Goal: Information Seeking & Learning: Learn about a topic

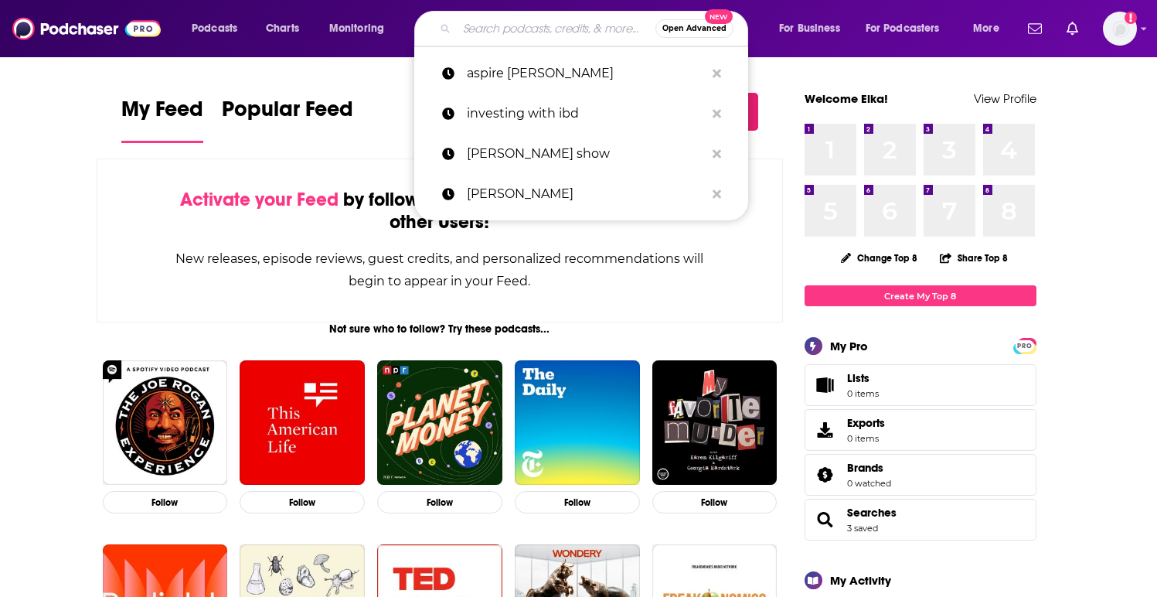
click at [508, 34] on input "Search podcasts, credits, & more..." at bounding box center [556, 28] width 199 height 25
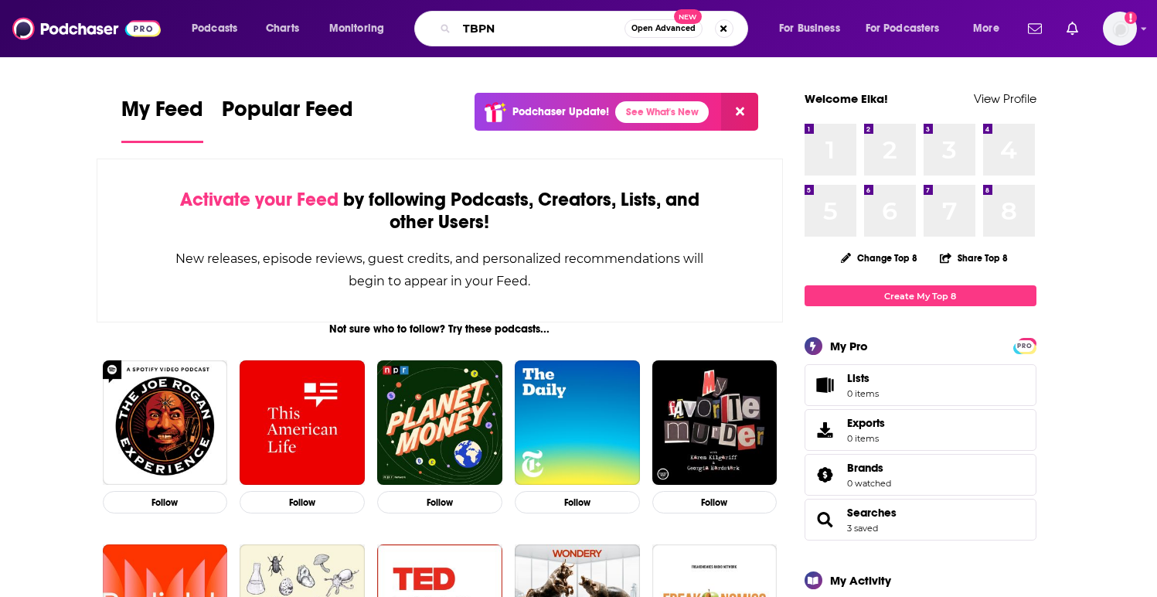
type input "TBPN"
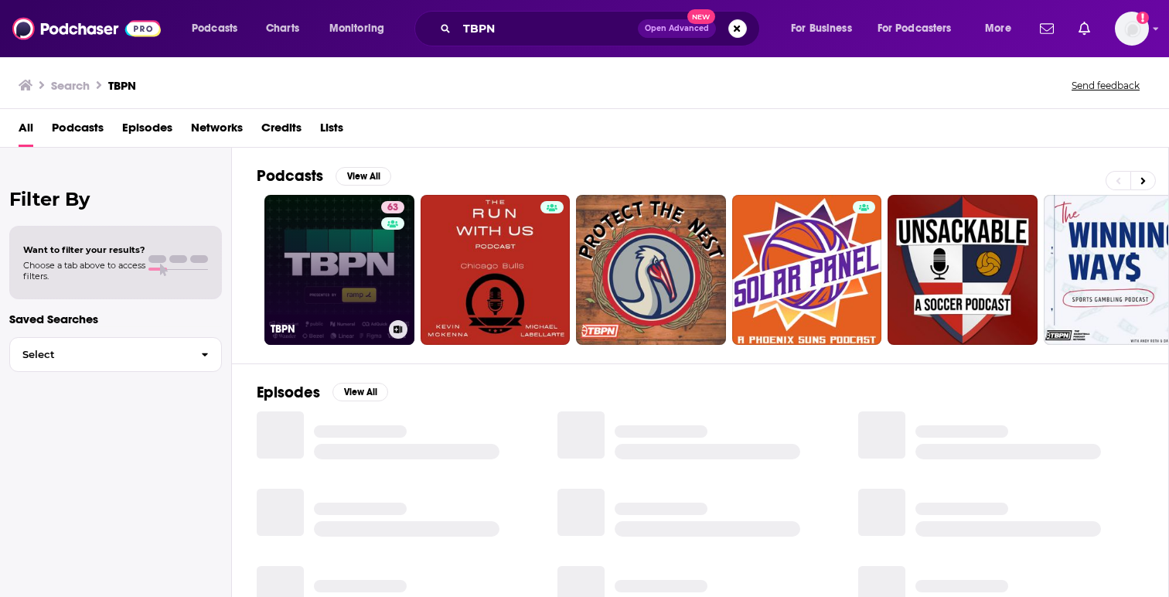
click at [341, 249] on link "63 TBPN" at bounding box center [339, 270] width 150 height 150
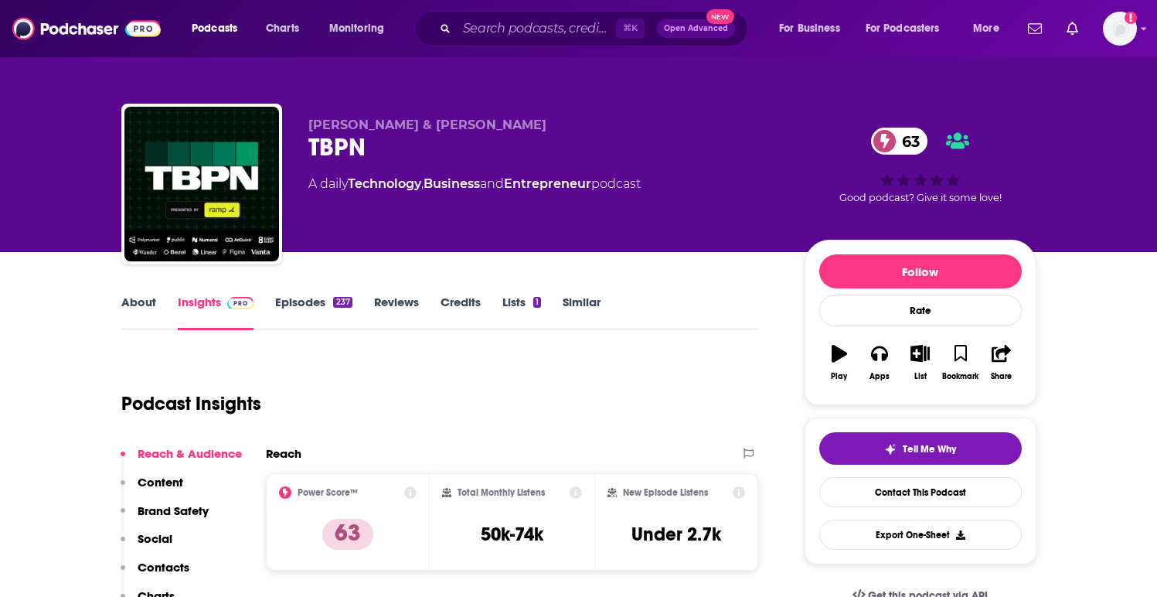
click at [587, 306] on link "Similar" at bounding box center [582, 312] width 38 height 36
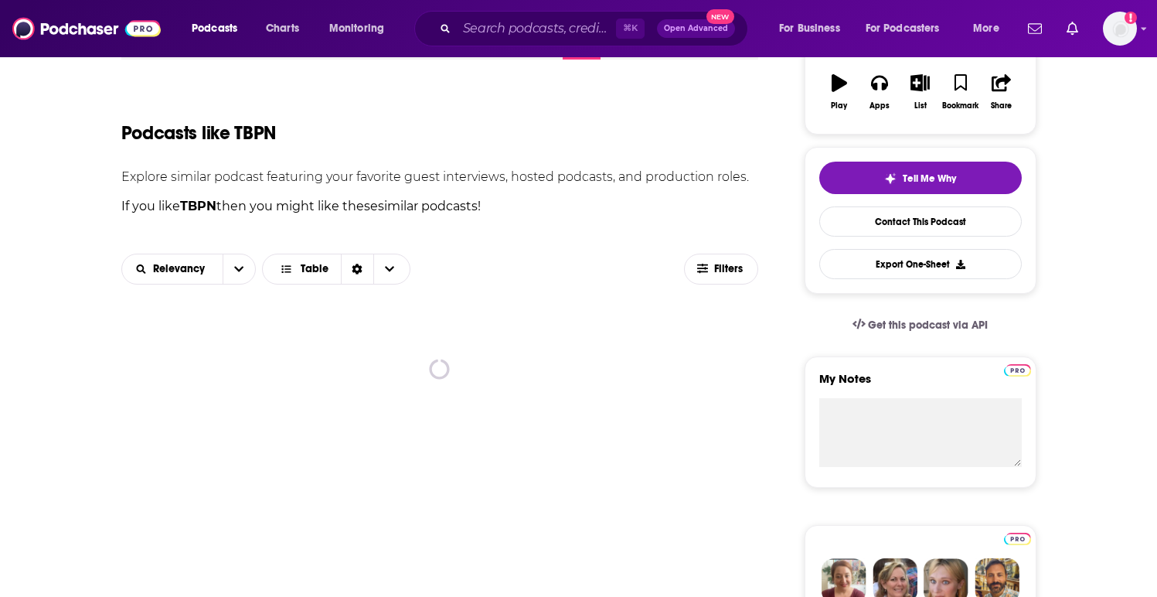
scroll to position [318, 0]
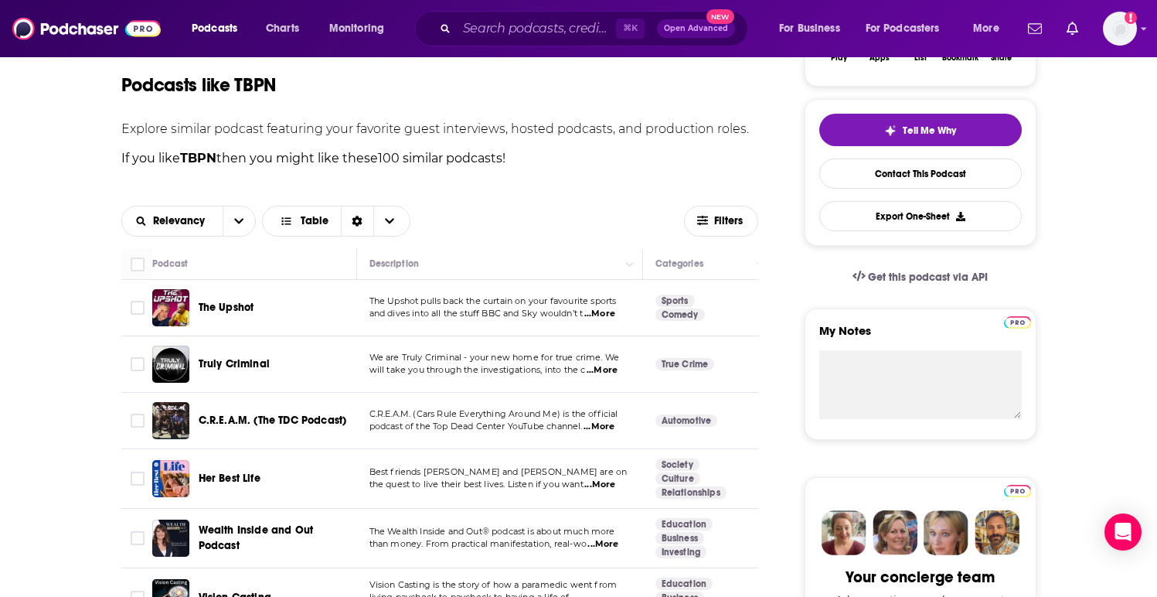
click at [609, 316] on span "...More" at bounding box center [599, 314] width 31 height 12
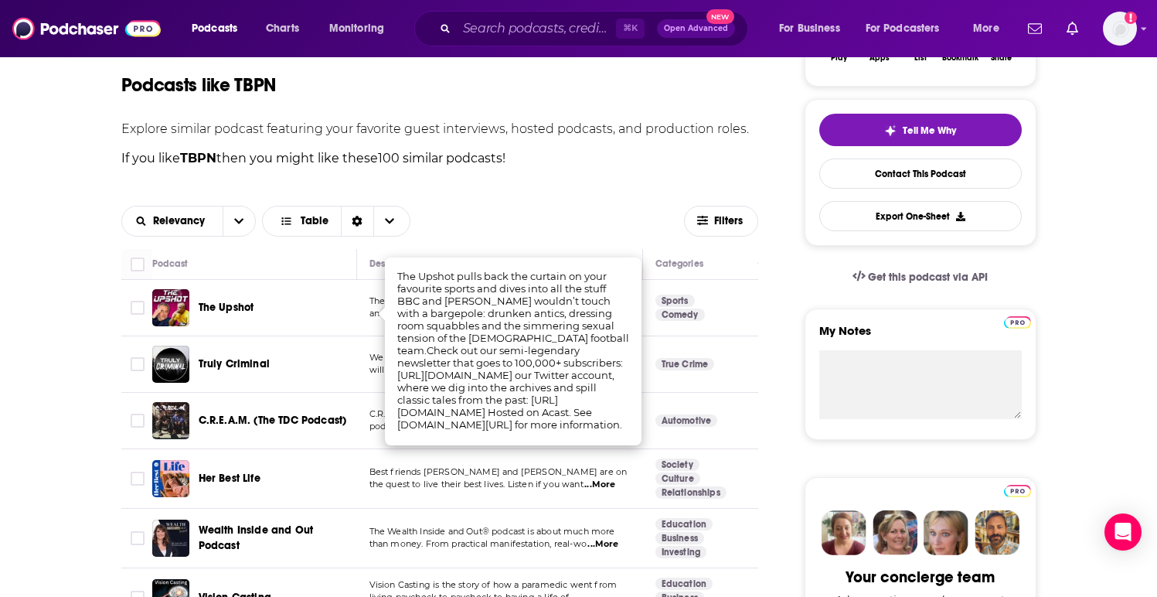
click at [553, 196] on div "Relevancy Table Filters" at bounding box center [440, 221] width 638 height 56
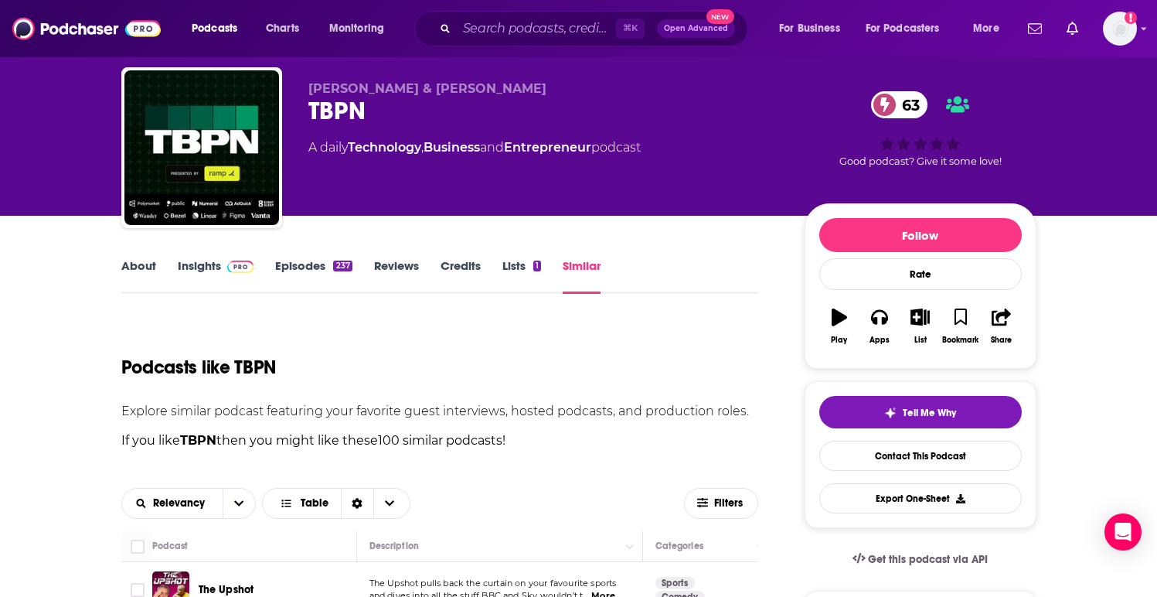
scroll to position [133, 0]
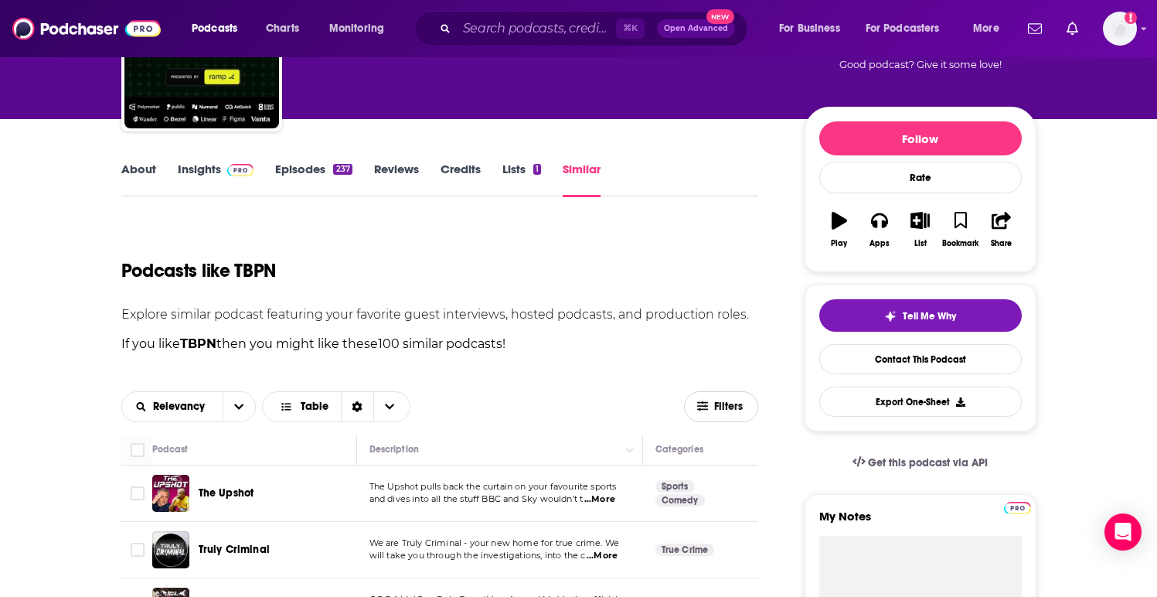
click at [699, 403] on icon "button" at bounding box center [702, 405] width 11 height 11
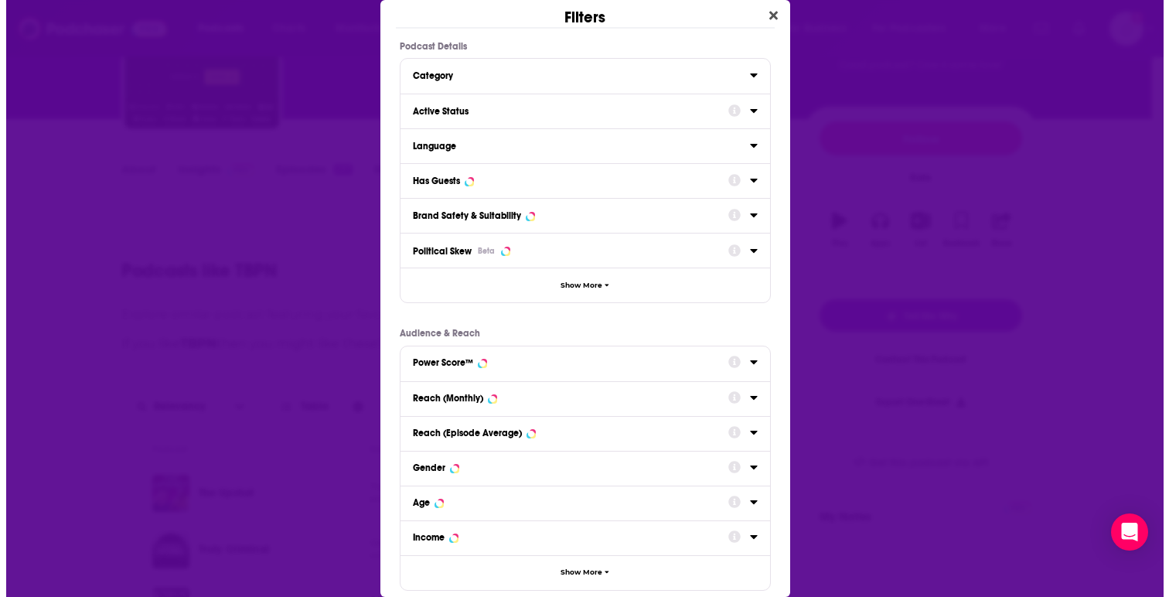
scroll to position [0, 0]
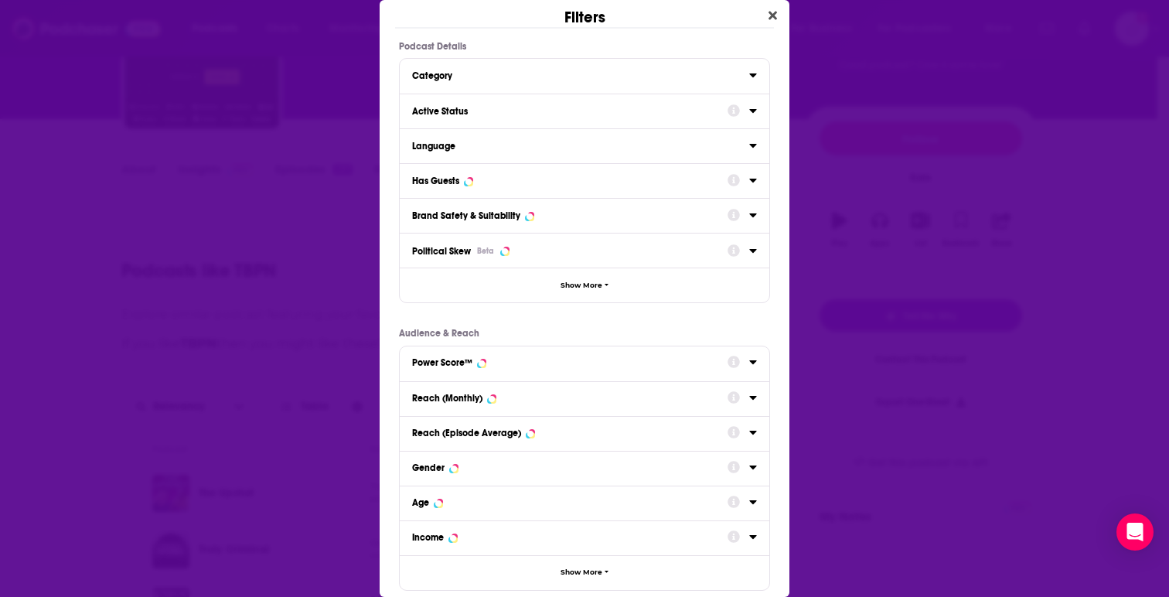
click at [749, 74] on icon "Dialog" at bounding box center [753, 75] width 8 height 12
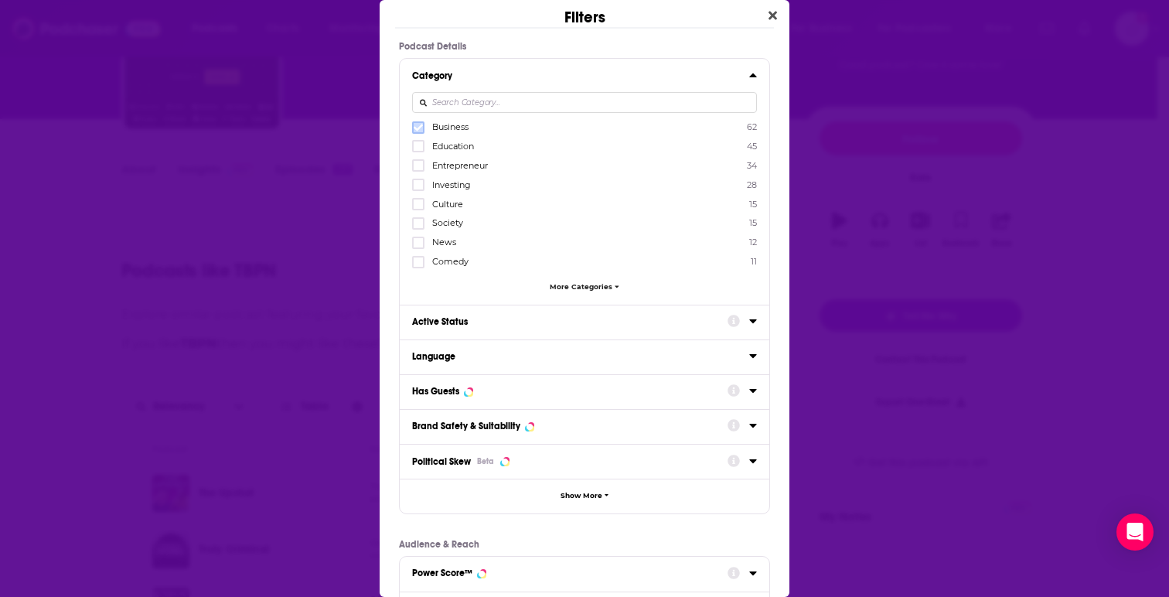
click at [417, 124] on icon "Dialog" at bounding box center [417, 127] width 9 height 9
click at [415, 165] on icon "Dialog" at bounding box center [417, 165] width 9 height 7
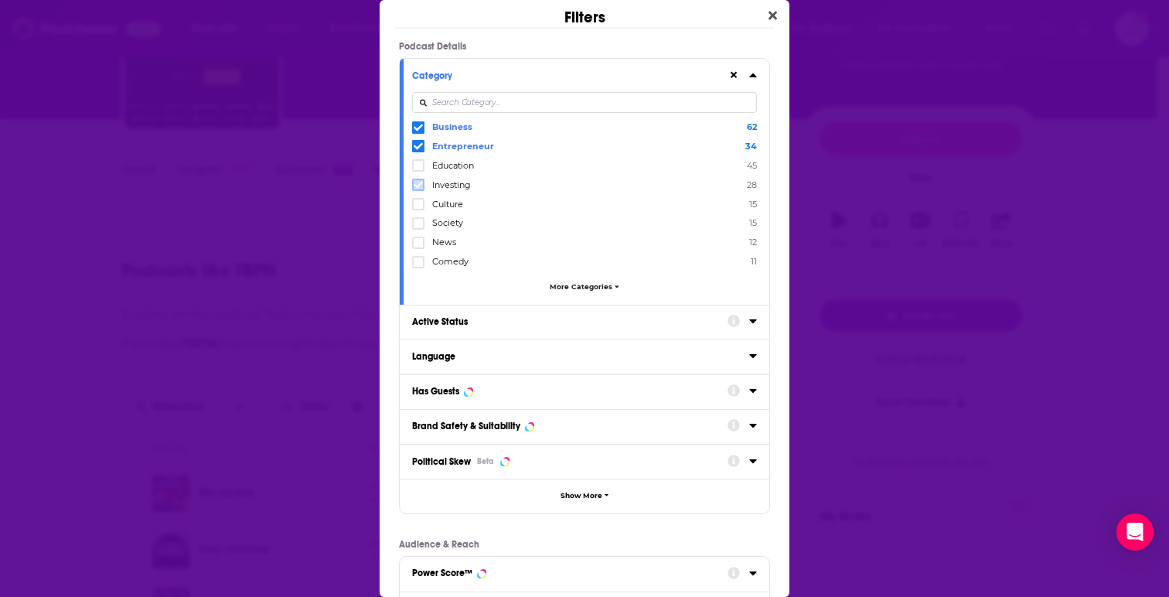
click at [417, 185] on icon "Dialog" at bounding box center [417, 184] width 9 height 9
click at [420, 242] on icon "Dialog" at bounding box center [417, 242] width 9 height 7
click at [679, 333] on div "Active Status" at bounding box center [584, 322] width 369 height 35
click at [737, 329] on div "Dialog" at bounding box center [741, 320] width 29 height 19
click at [749, 321] on icon "Dialog" at bounding box center [753, 321] width 8 height 12
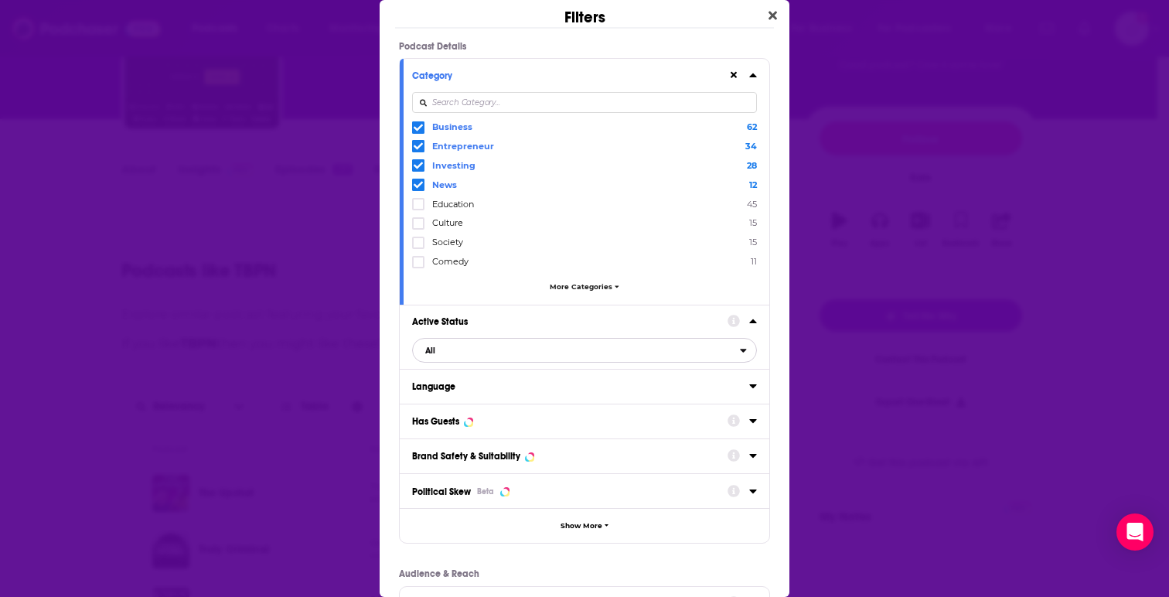
click at [594, 355] on span "All" at bounding box center [576, 350] width 327 height 20
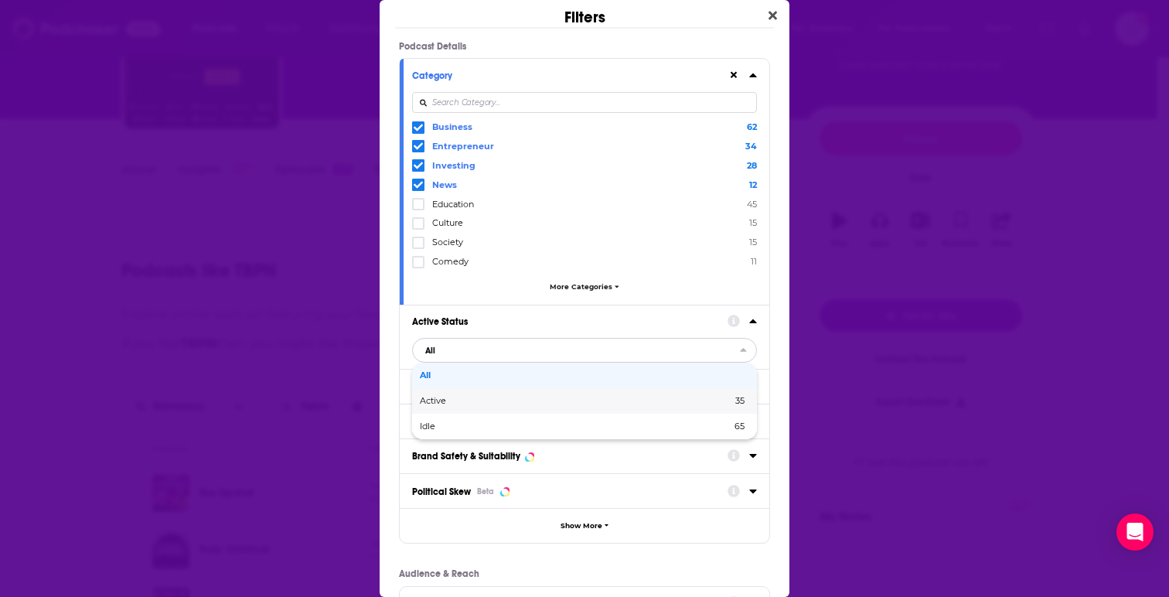
click at [569, 402] on span "Active" at bounding box center [504, 400] width 169 height 9
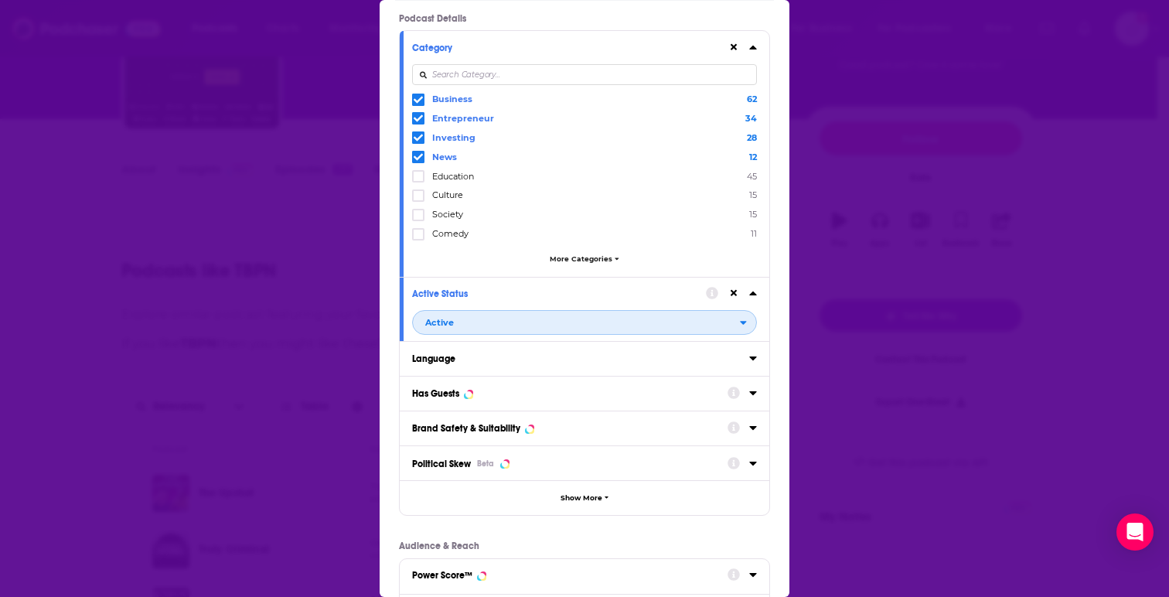
scroll to position [104, 0]
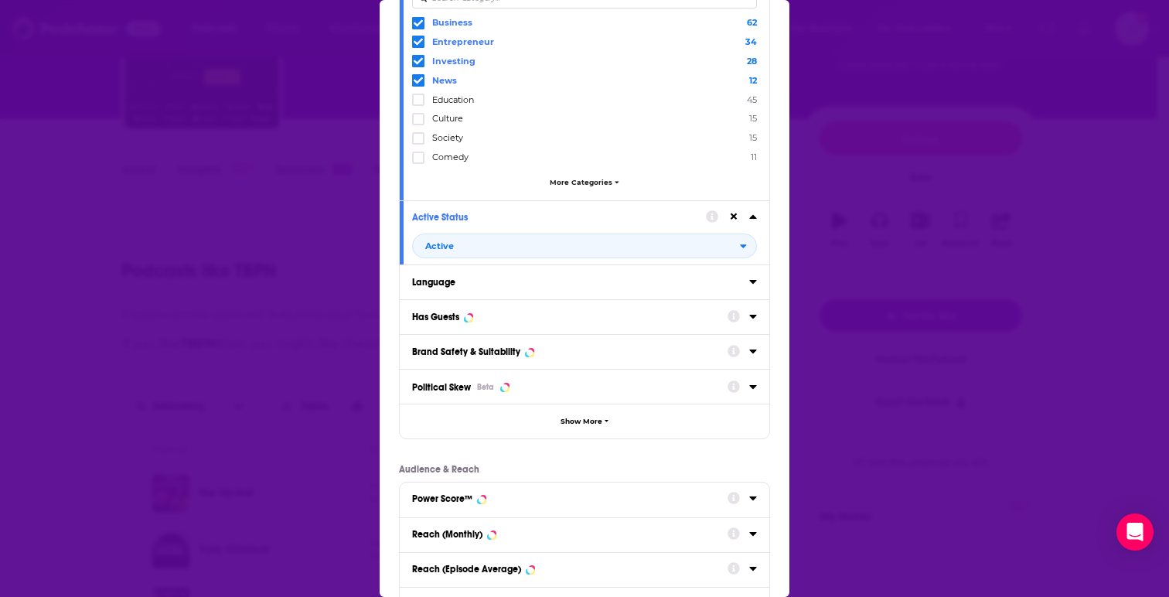
click at [685, 284] on div "Language" at bounding box center [575, 282] width 327 height 11
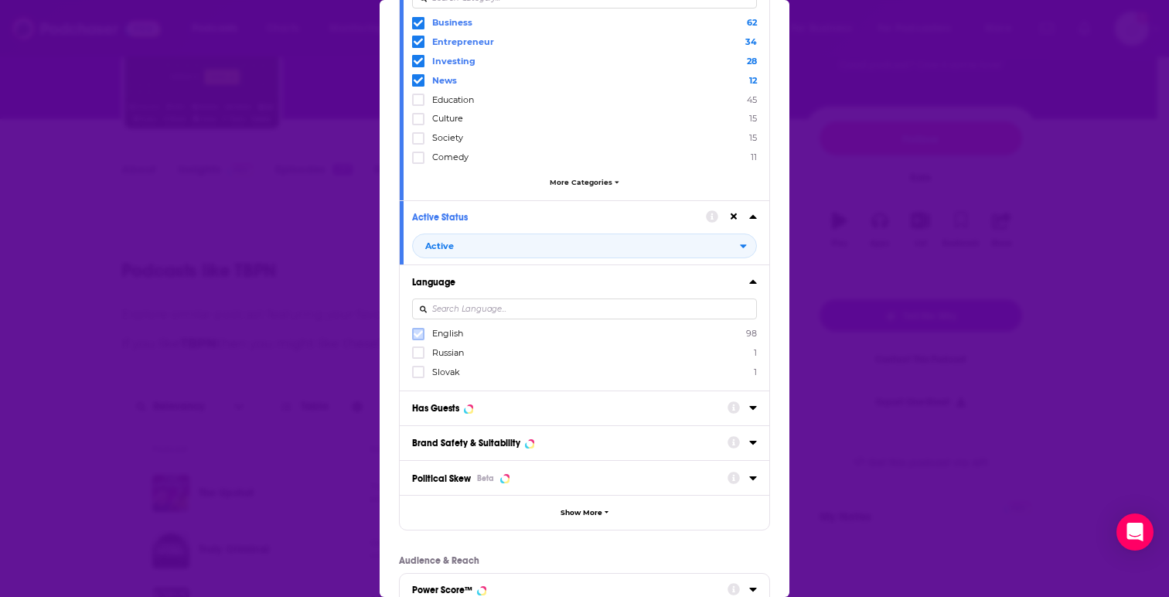
click at [419, 335] on icon "Dialog" at bounding box center [417, 333] width 9 height 7
click at [663, 411] on div "Has Guests" at bounding box center [564, 408] width 305 height 11
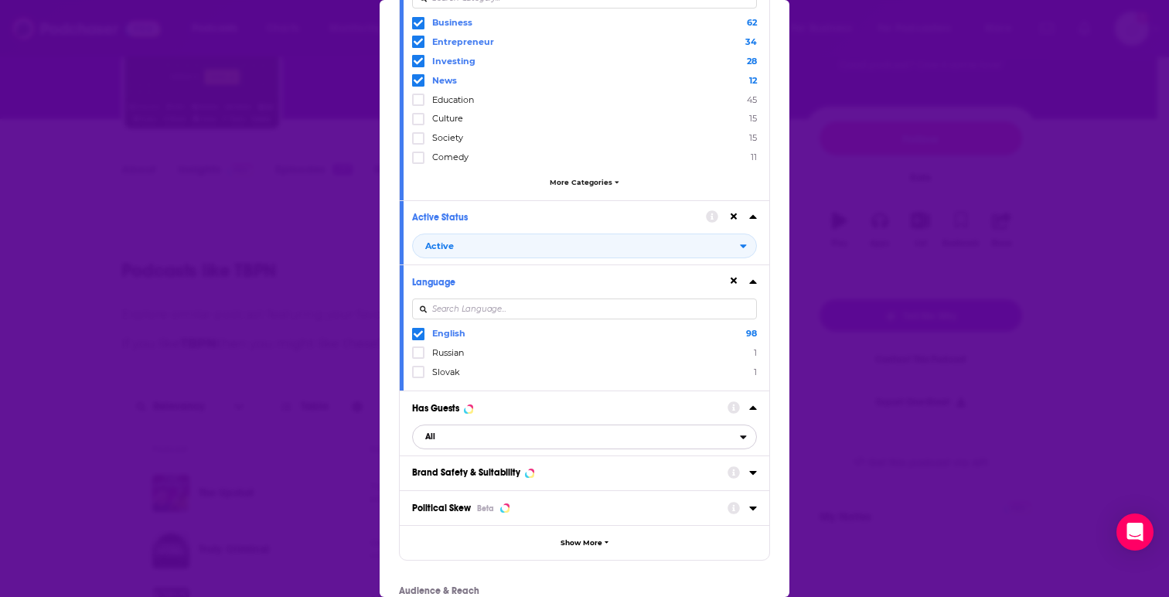
click at [452, 437] on span "All" at bounding box center [576, 437] width 327 height 20
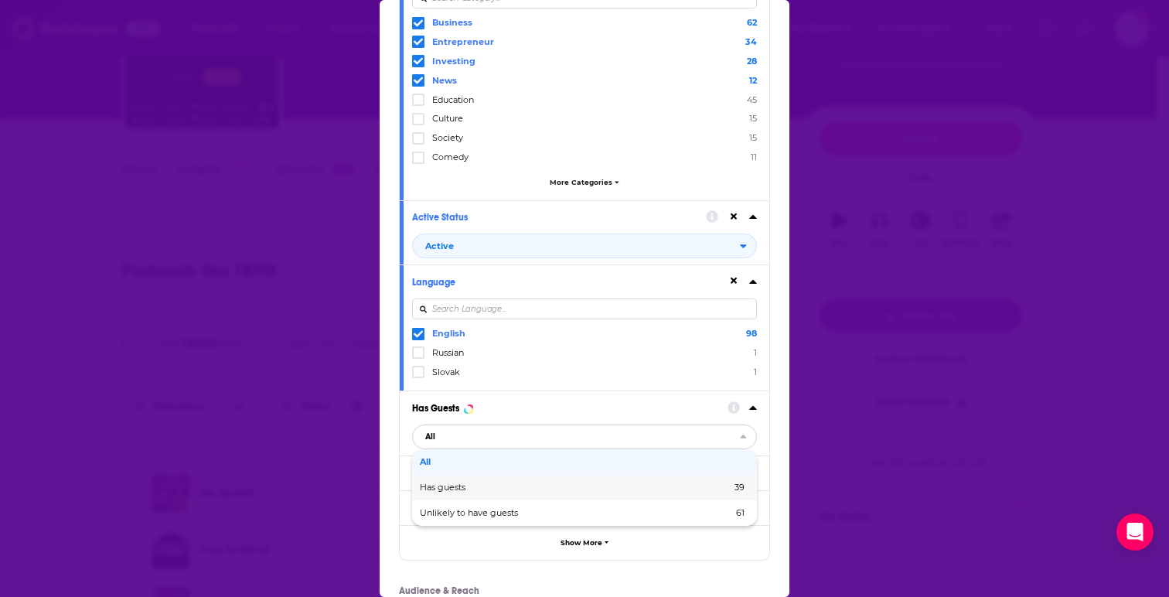
click at [471, 489] on span "Has guests" at bounding box center [509, 487] width 179 height 9
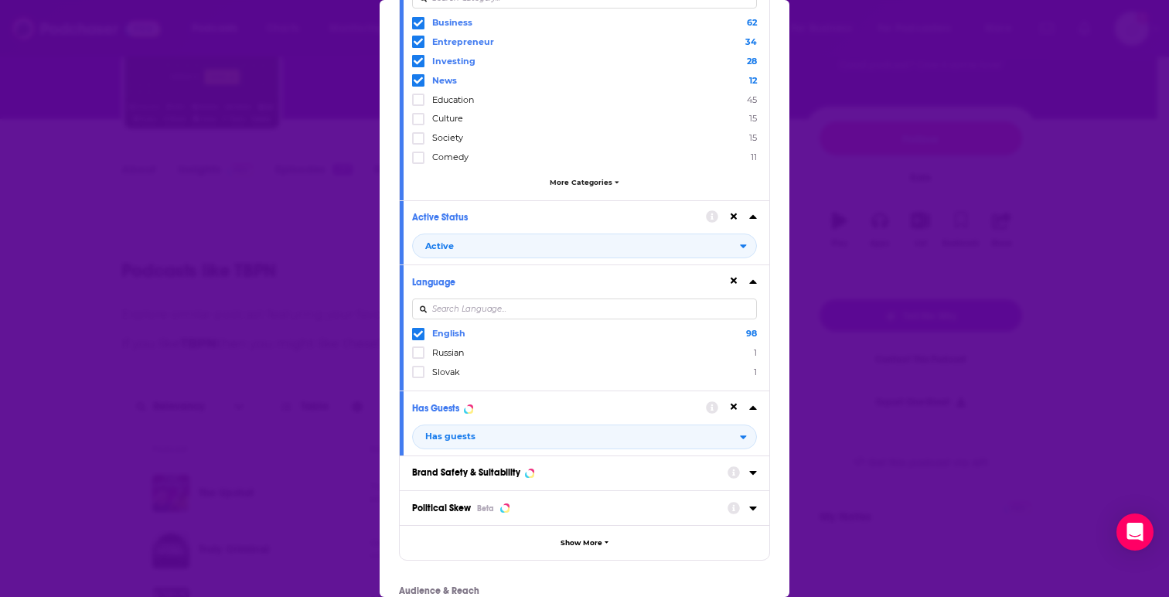
click at [749, 406] on icon "Dialog" at bounding box center [753, 407] width 8 height 12
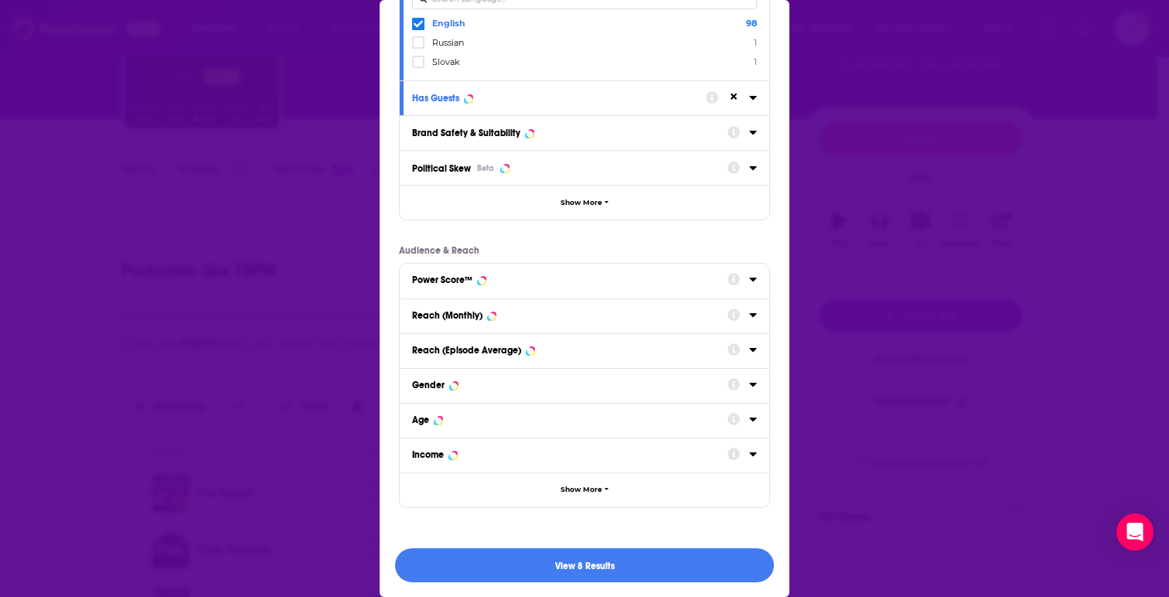
scroll to position [415, 0]
click at [749, 281] on icon "Dialog" at bounding box center [753, 278] width 8 height 12
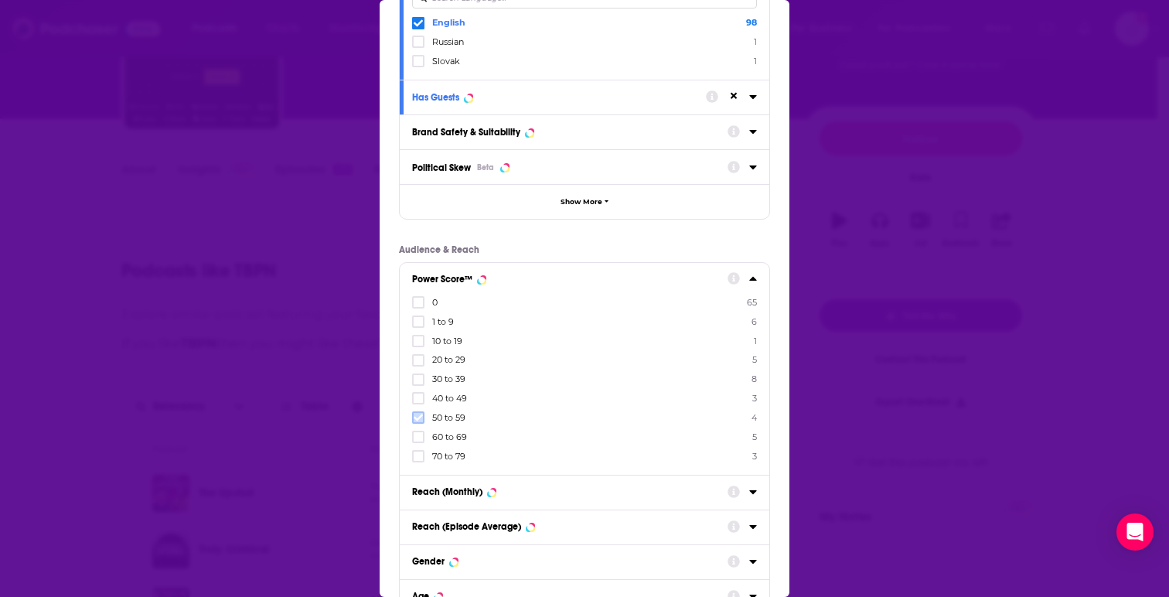
click at [417, 419] on icon "Dialog" at bounding box center [417, 417] width 9 height 7
click at [417, 431] on label "Dialog" at bounding box center [418, 436] width 12 height 12
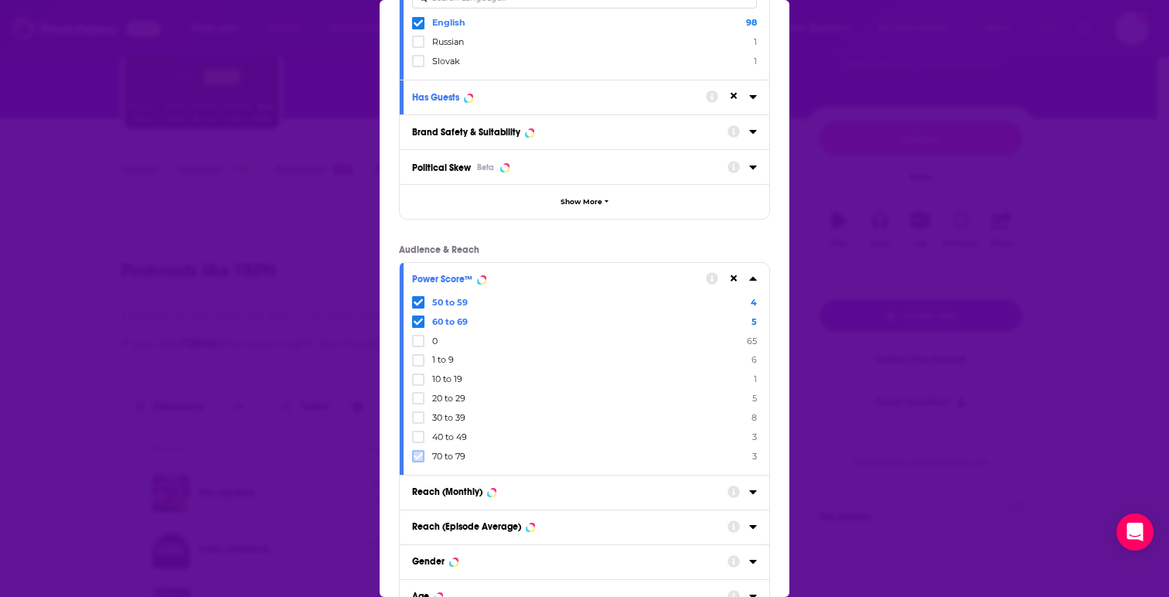
click at [420, 461] on label "Dialog" at bounding box center [418, 456] width 12 height 12
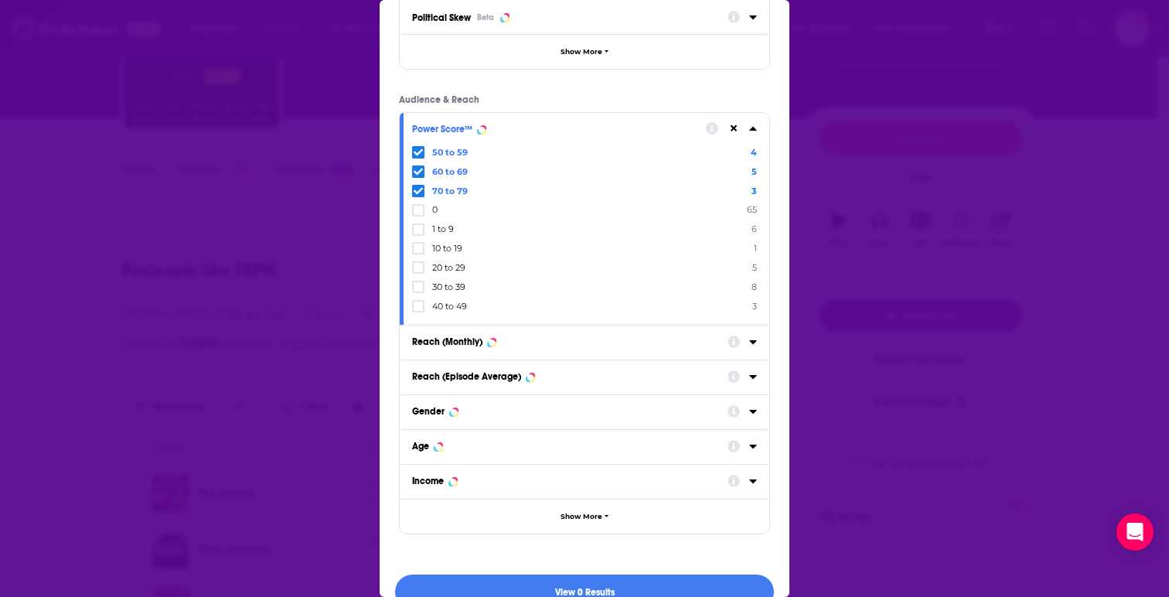
scroll to position [593, 0]
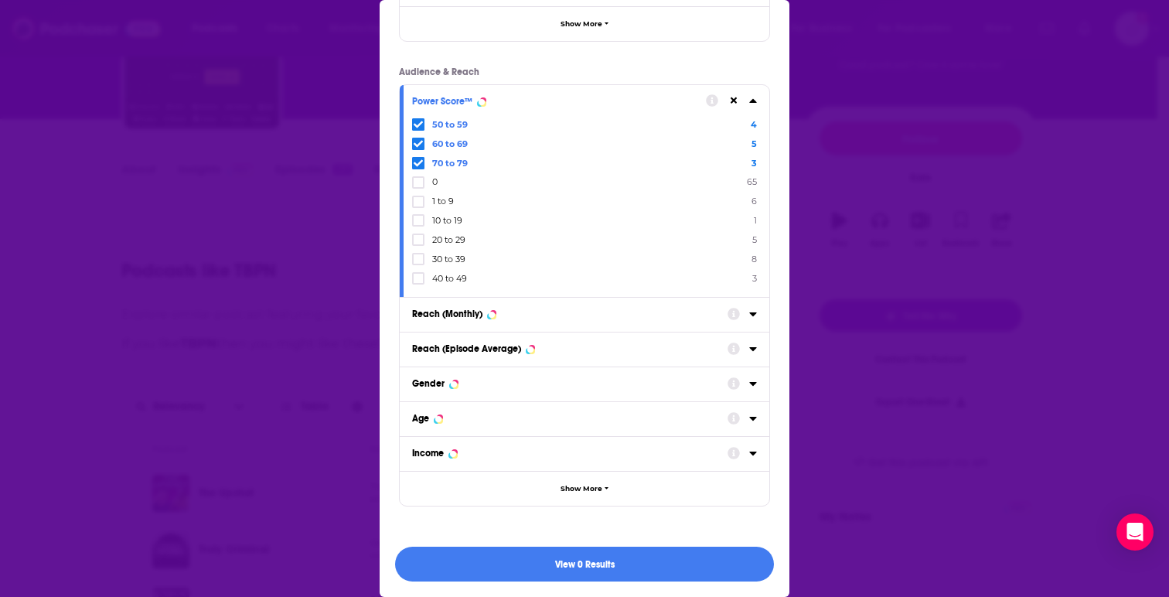
click at [730, 98] on icon "Dialog" at bounding box center [733, 100] width 7 height 7
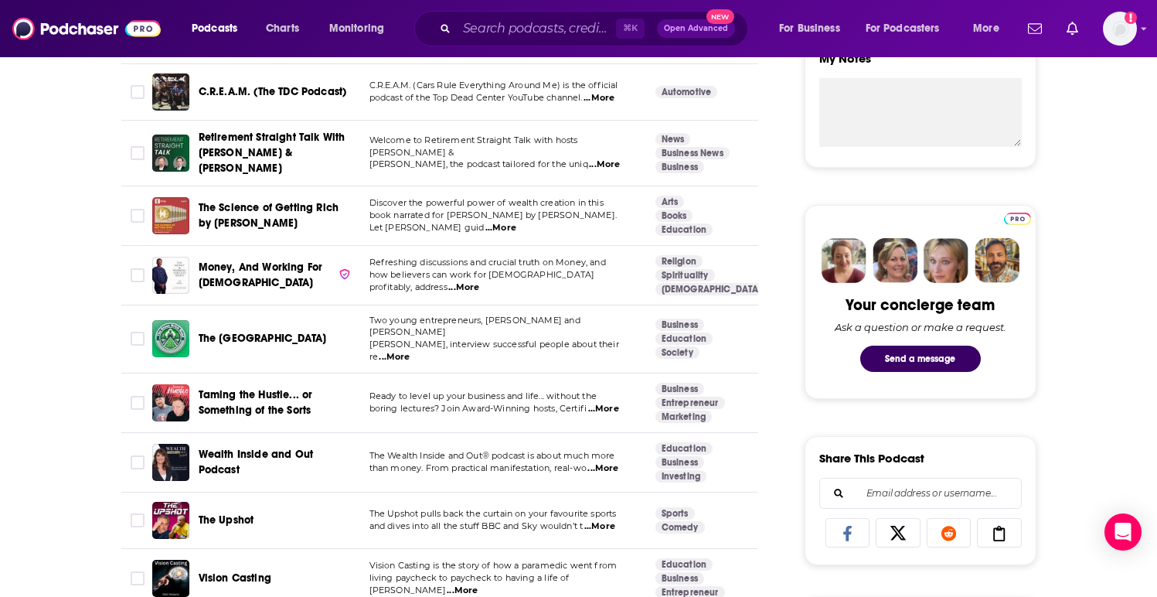
scroll to position [278, 0]
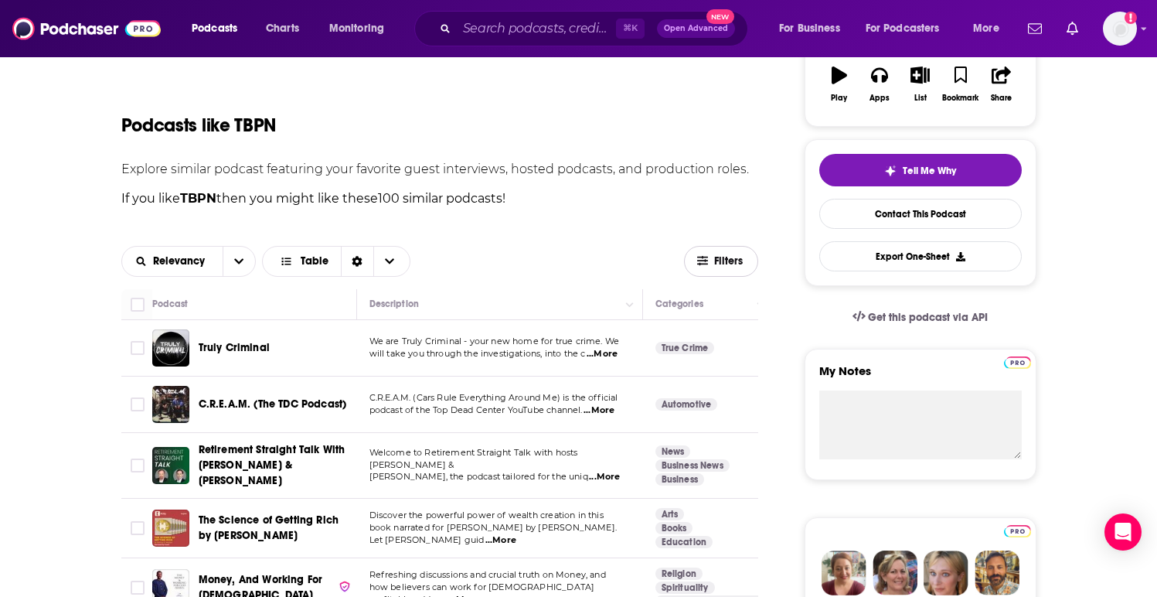
click at [726, 269] on button "Filters" at bounding box center [721, 261] width 74 height 31
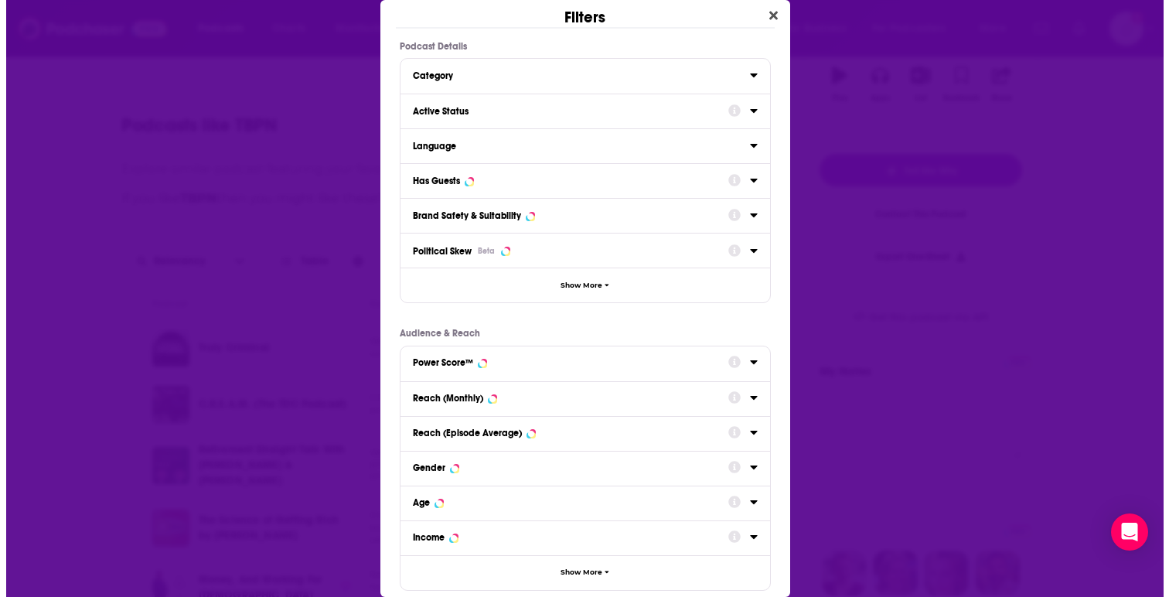
scroll to position [0, 0]
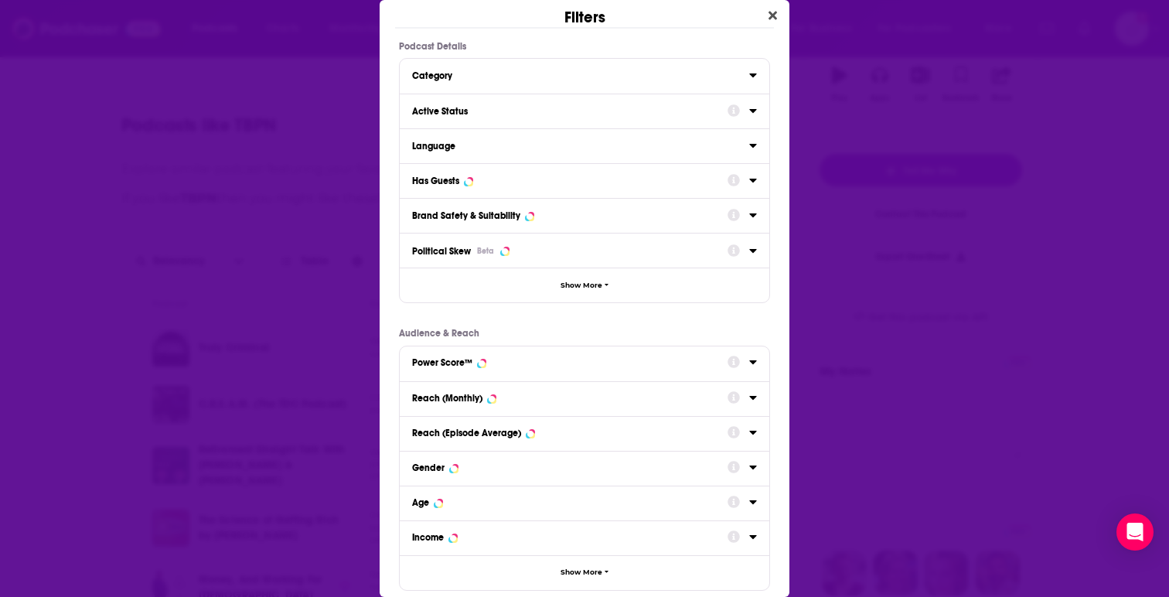
click at [749, 114] on icon "Dialog" at bounding box center [753, 110] width 8 height 12
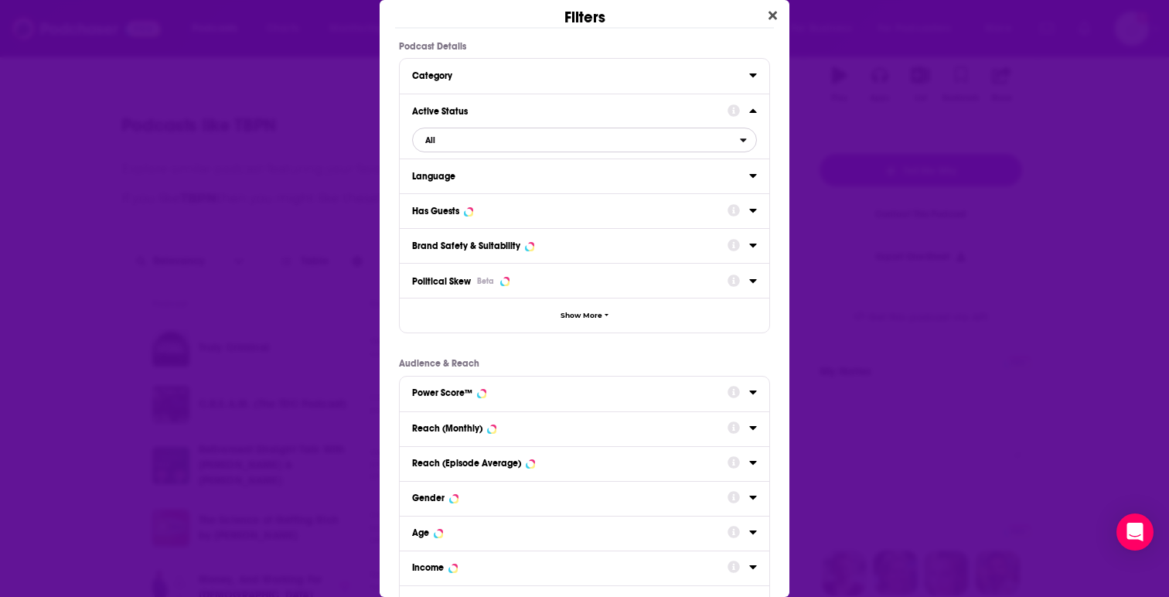
click at [539, 148] on span "All" at bounding box center [576, 140] width 327 height 20
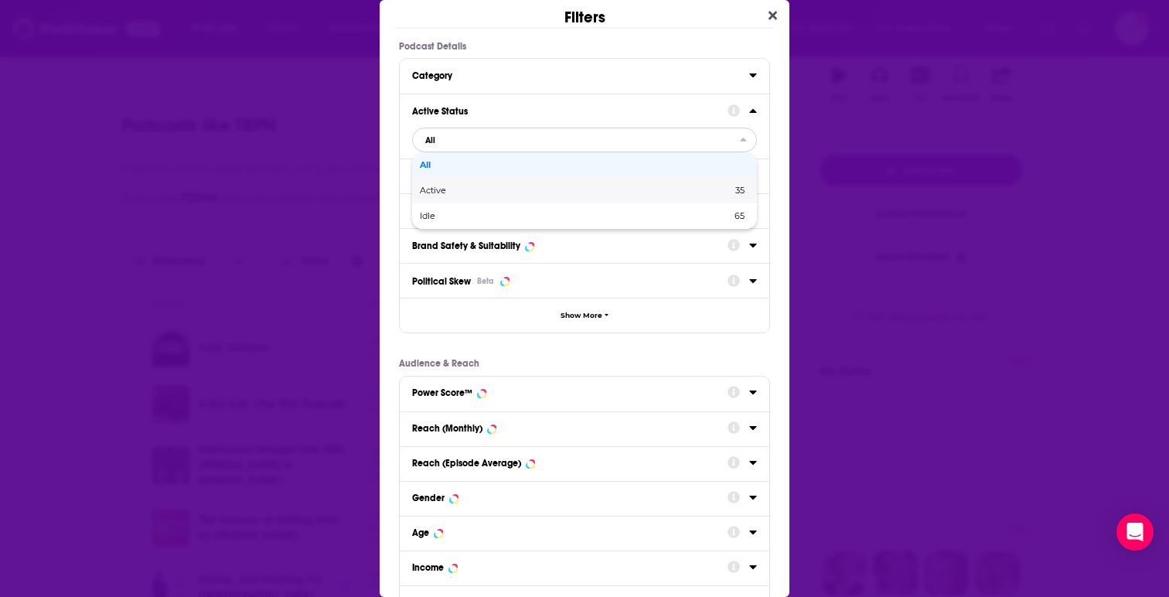
click at [522, 194] on span "Active" at bounding box center [504, 190] width 169 height 9
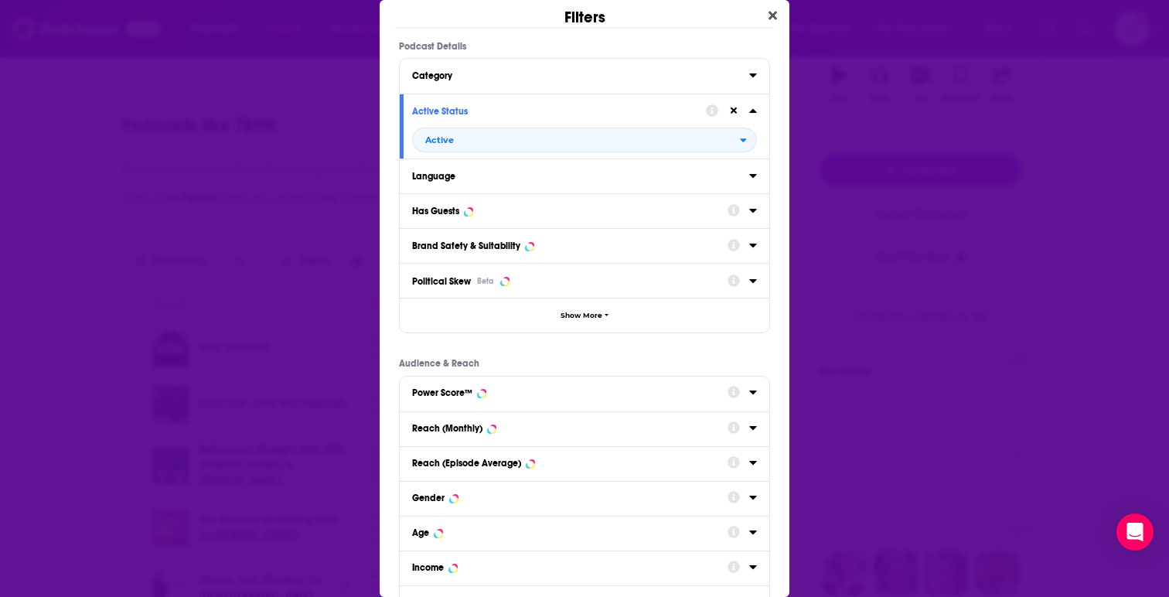
click at [749, 108] on icon "Dialog" at bounding box center [753, 110] width 8 height 12
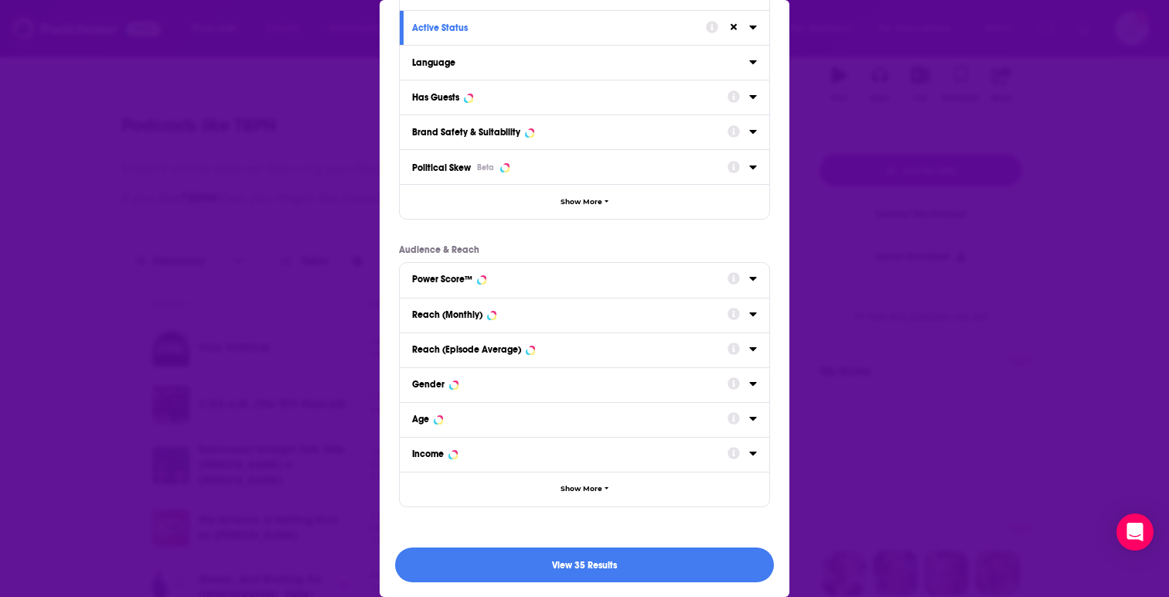
scroll to position [84, 0]
click at [749, 282] on icon "Dialog" at bounding box center [753, 277] width 8 height 12
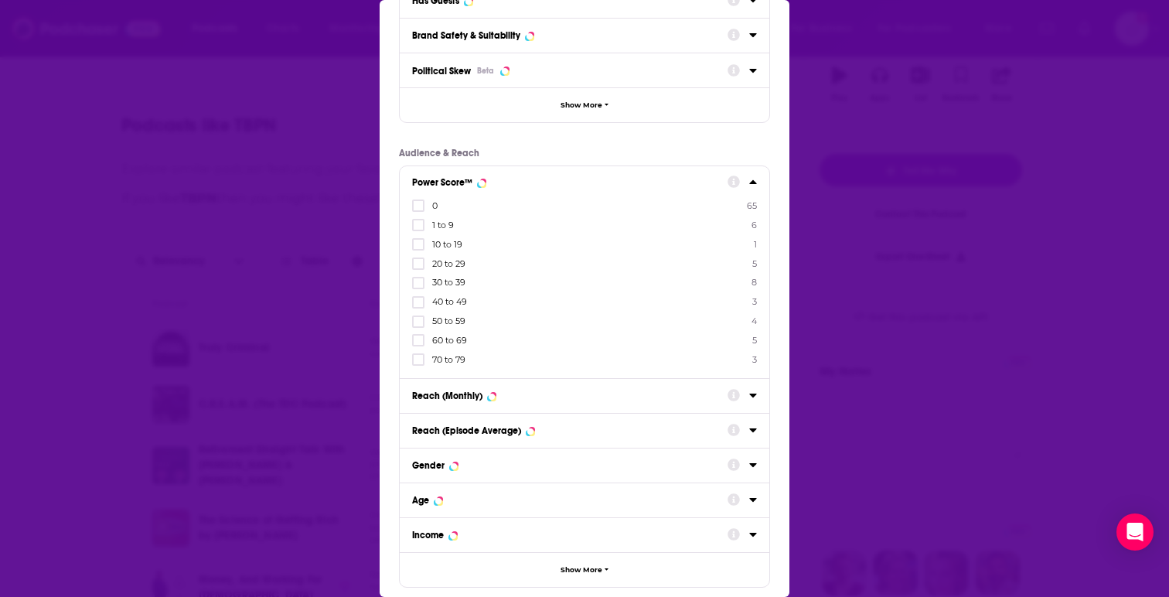
scroll to position [261, 0]
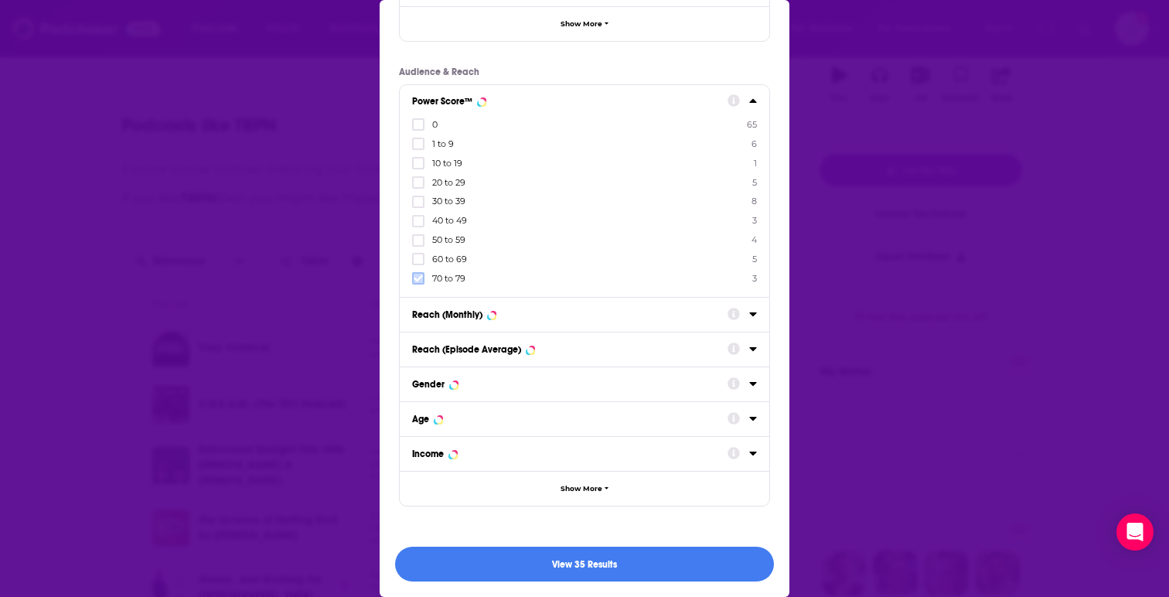
click at [414, 281] on icon "Dialog" at bounding box center [417, 278] width 9 height 9
click at [417, 260] on icon "Dialog" at bounding box center [417, 259] width 9 height 7
click at [418, 279] on icon "Dialog" at bounding box center [417, 278] width 9 height 7
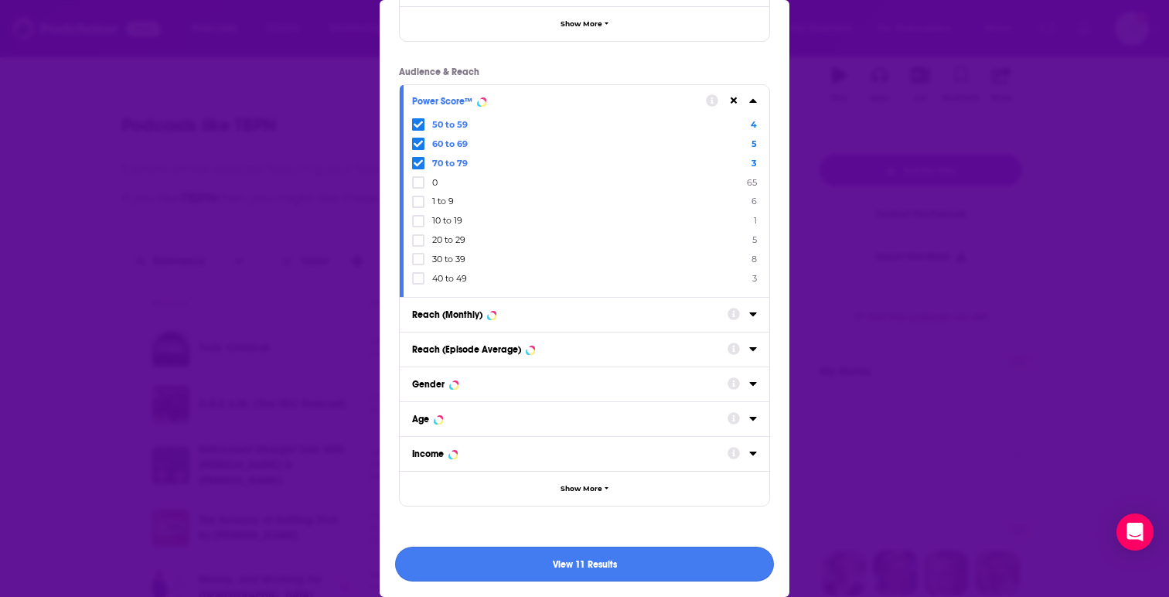
click at [645, 566] on button "View 11 Results" at bounding box center [584, 563] width 379 height 35
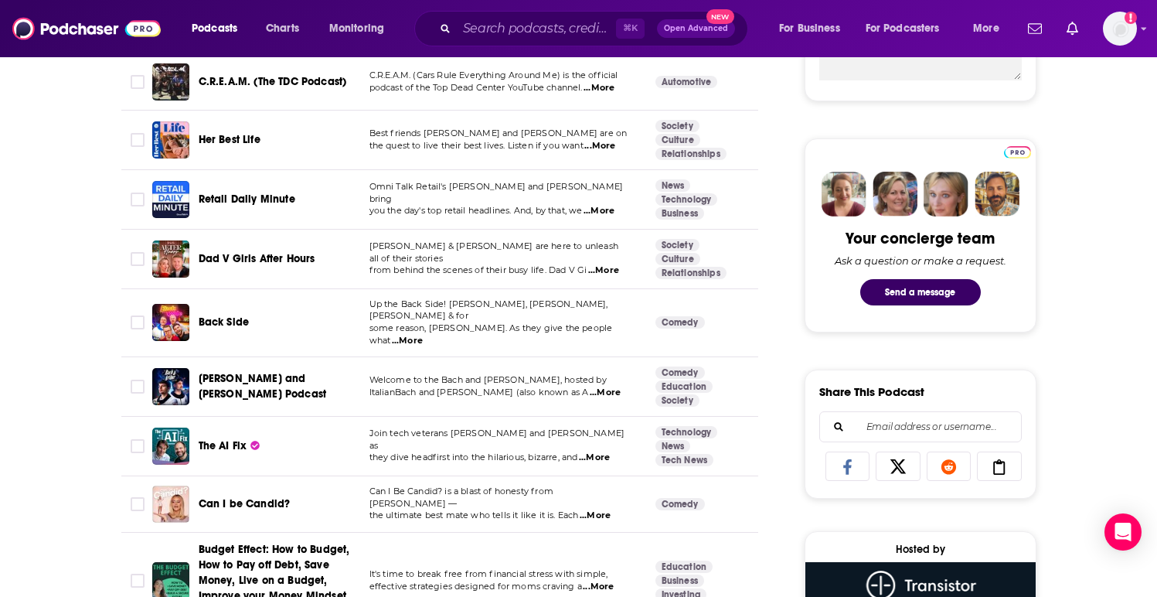
scroll to position [703, 0]
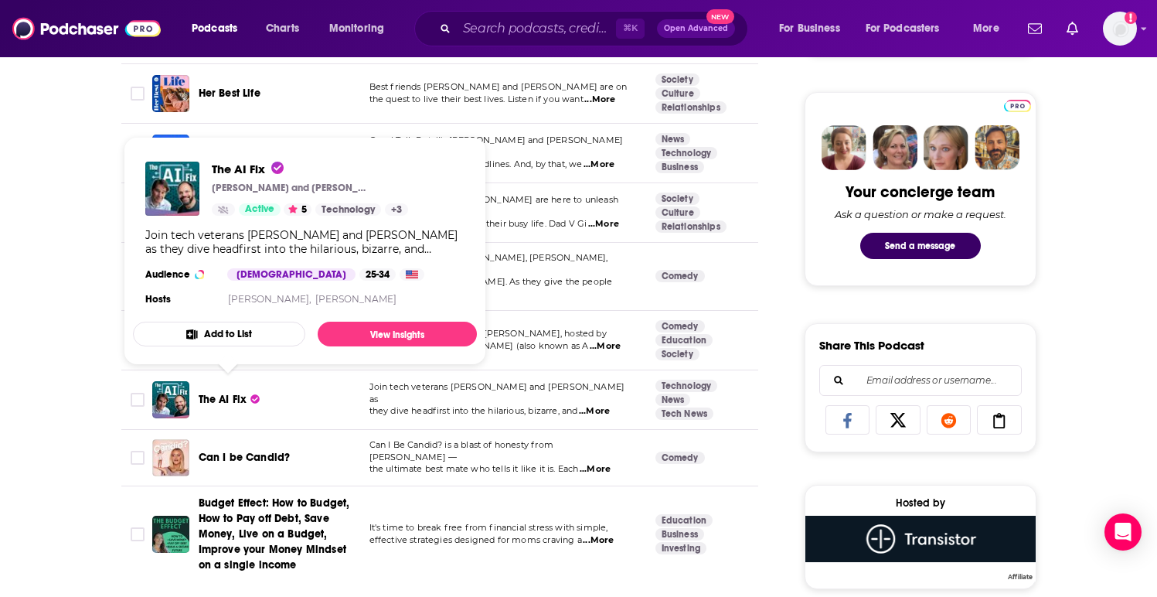
click at [231, 393] on span "The AI Fix" at bounding box center [223, 399] width 49 height 13
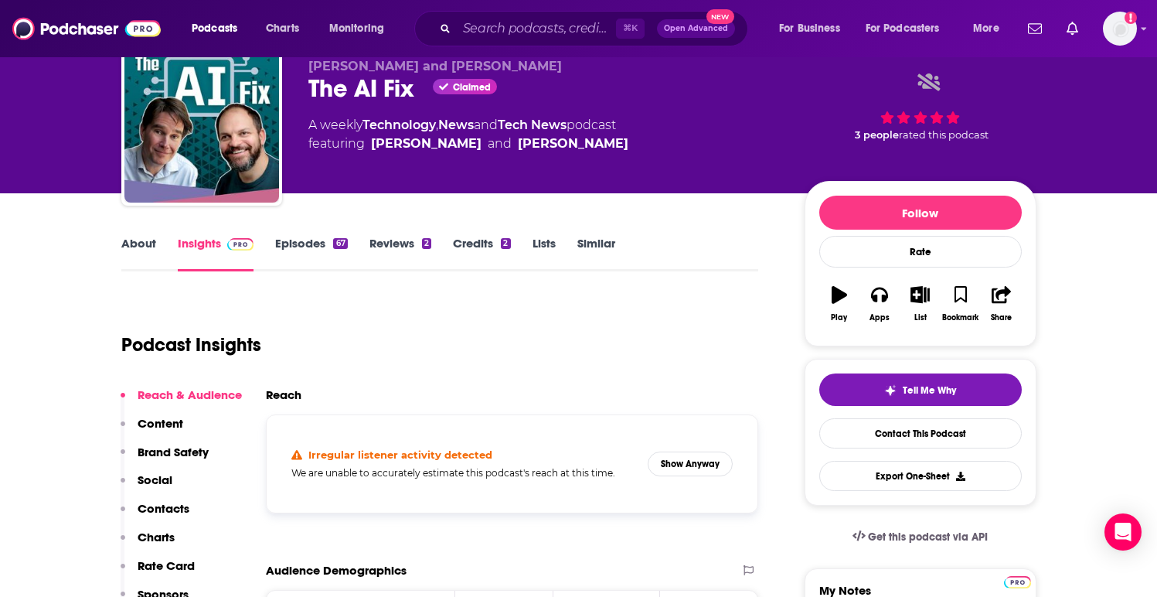
scroll to position [62, 0]
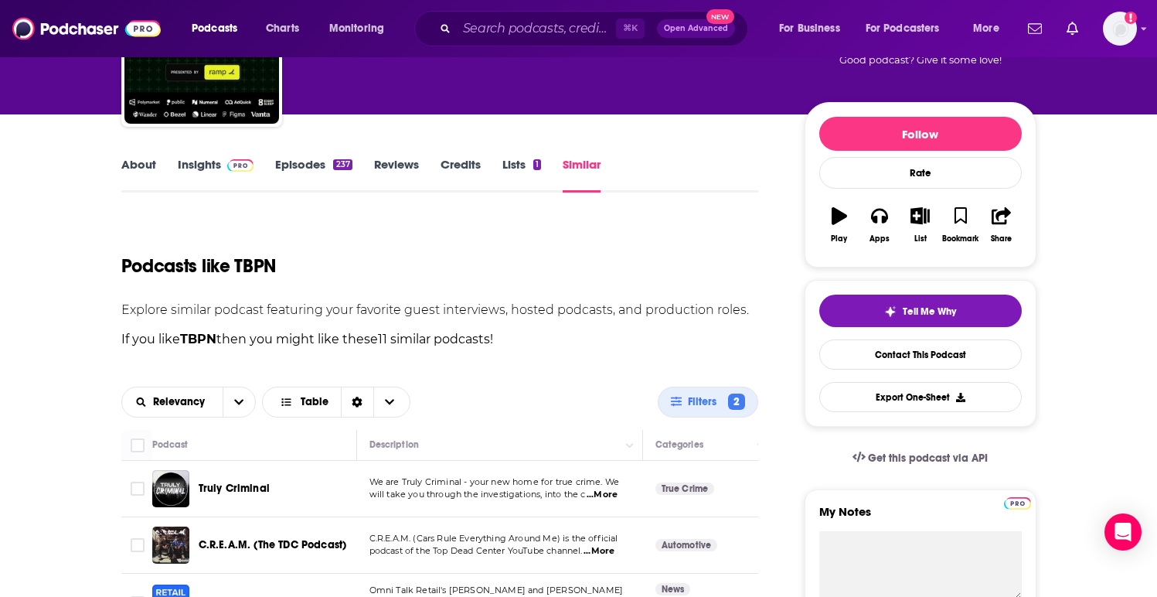
scroll to position [76, 0]
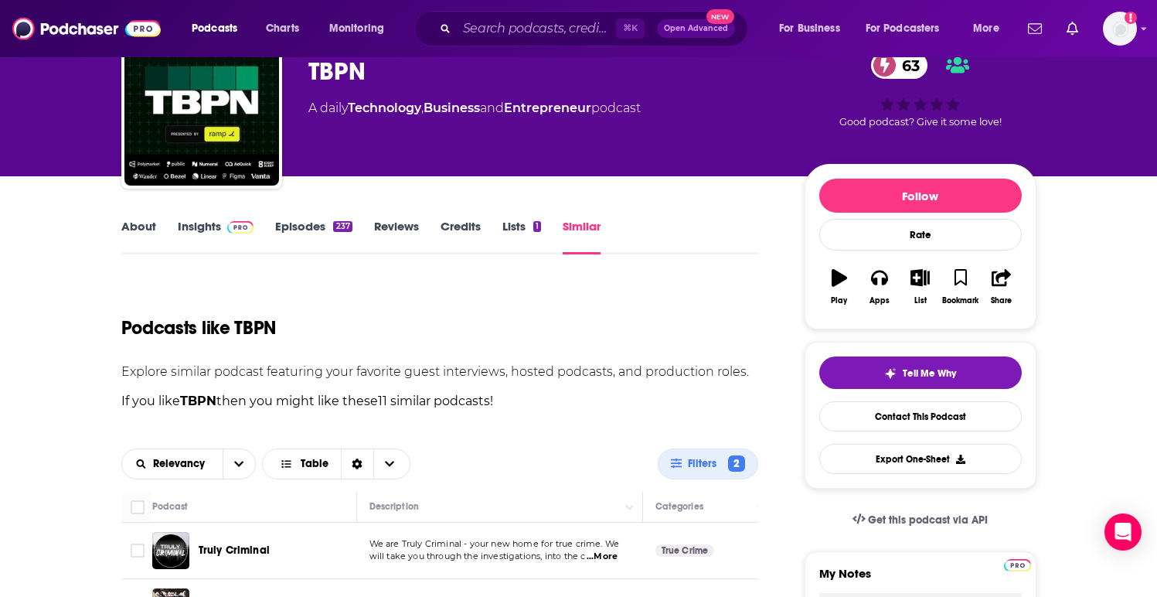
click at [396, 107] on link "Technology" at bounding box center [384, 107] width 73 height 15
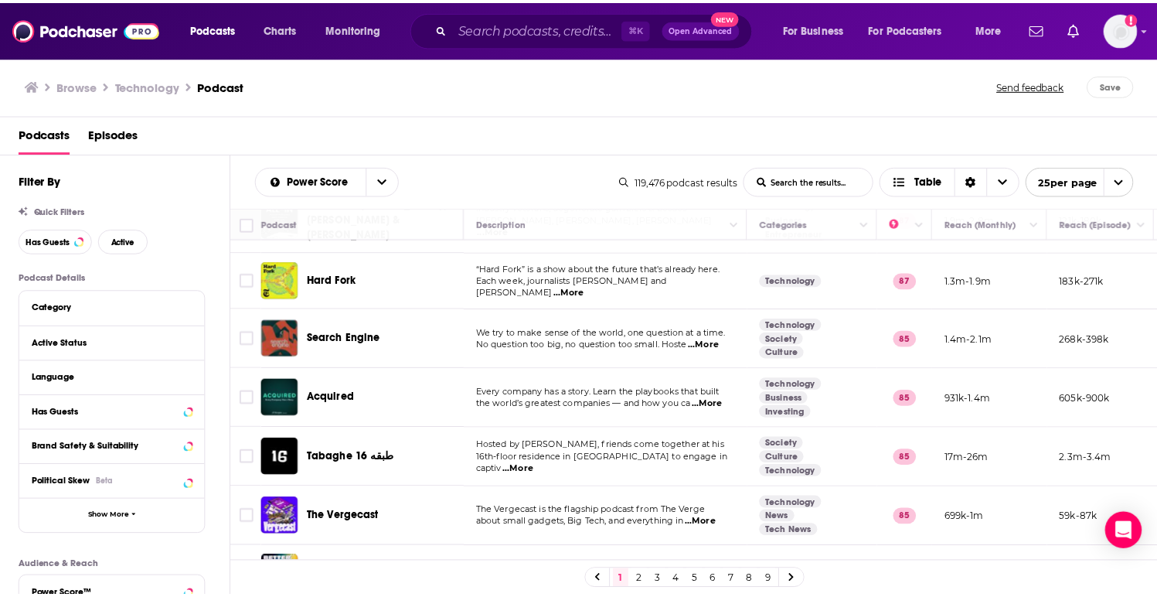
scroll to position [482, 0]
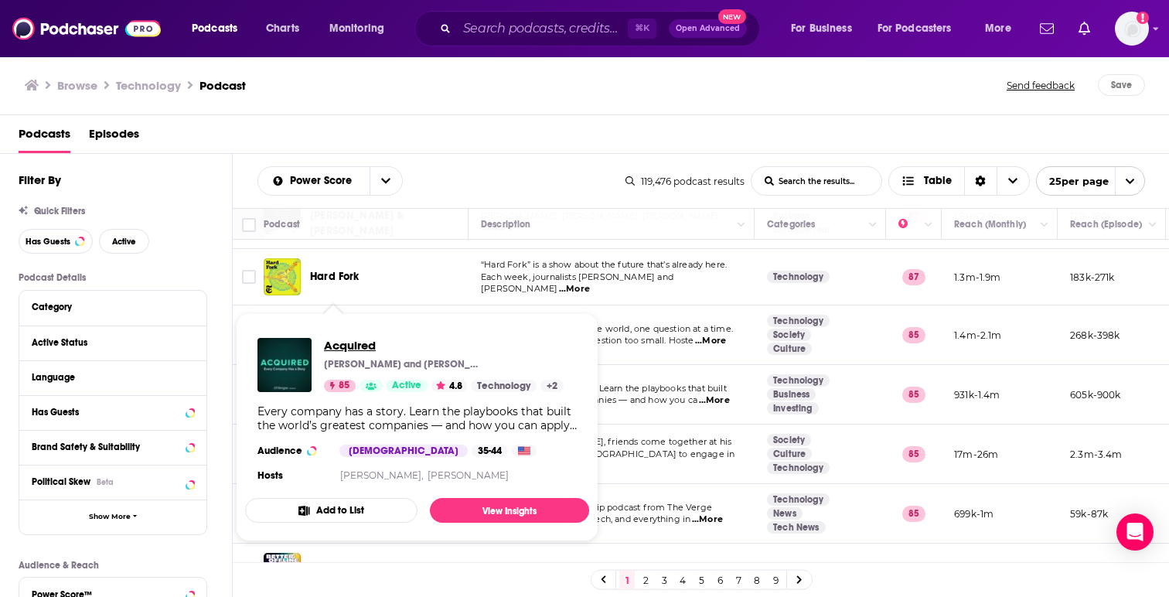
click at [344, 345] on span "Acquired" at bounding box center [444, 345] width 240 height 15
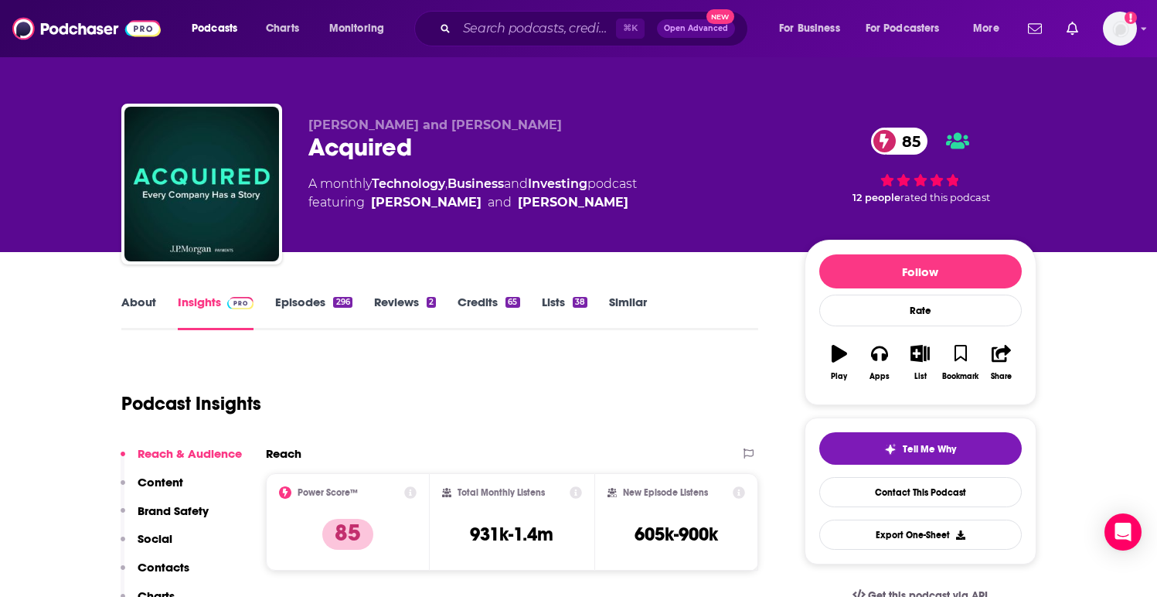
click at [306, 301] on link "Episodes 296" at bounding box center [313, 312] width 77 height 36
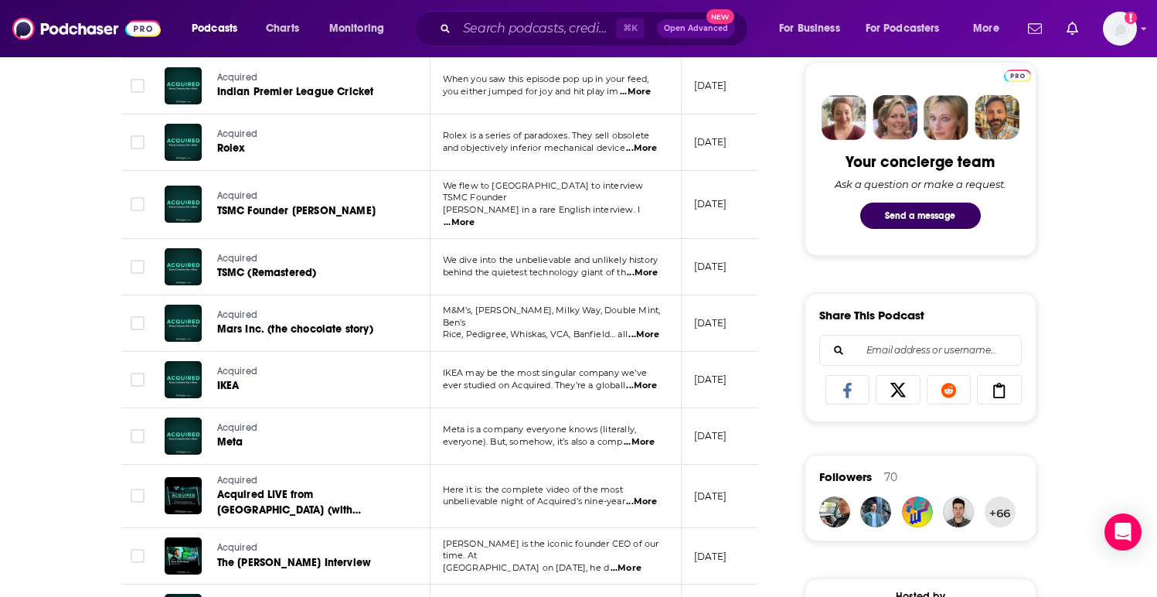
scroll to position [737, 0]
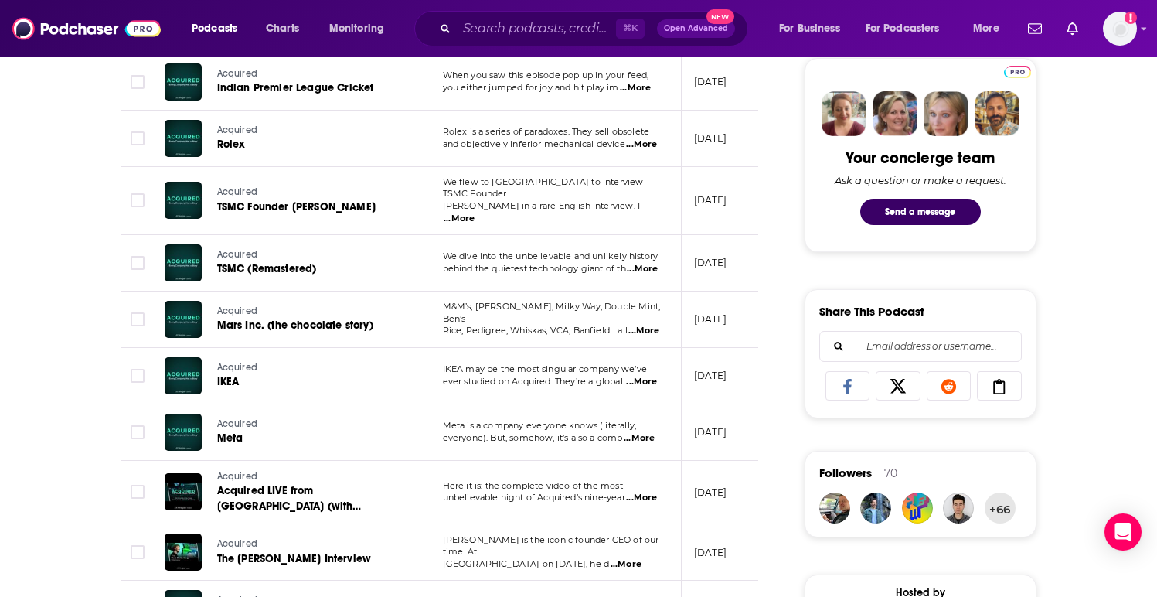
click at [641, 432] on span "...More" at bounding box center [639, 438] width 31 height 12
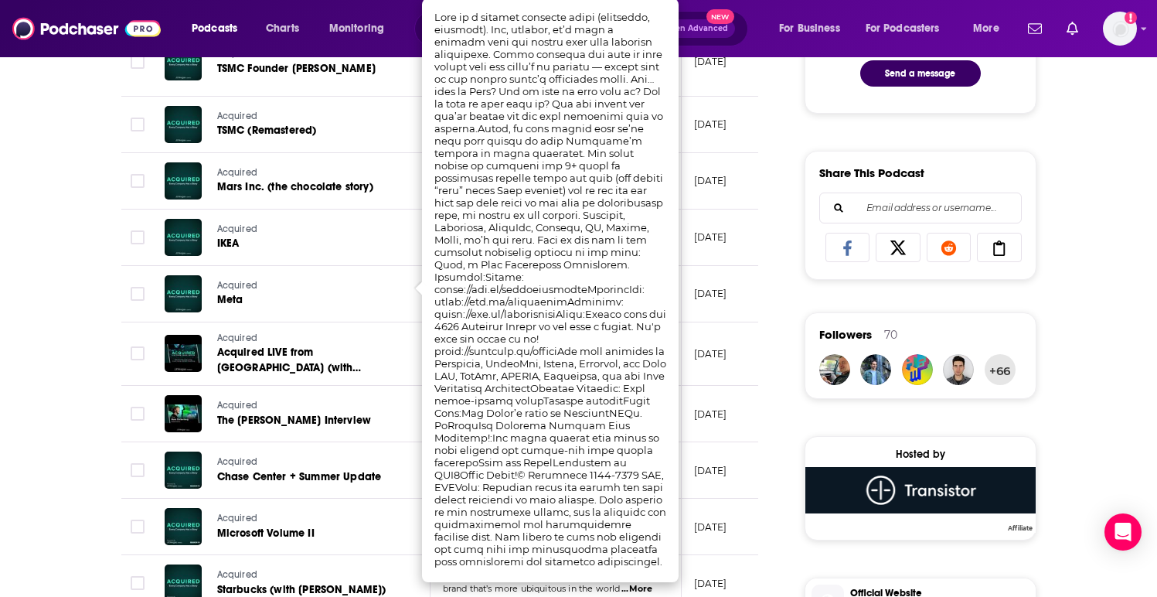
scroll to position [754, 0]
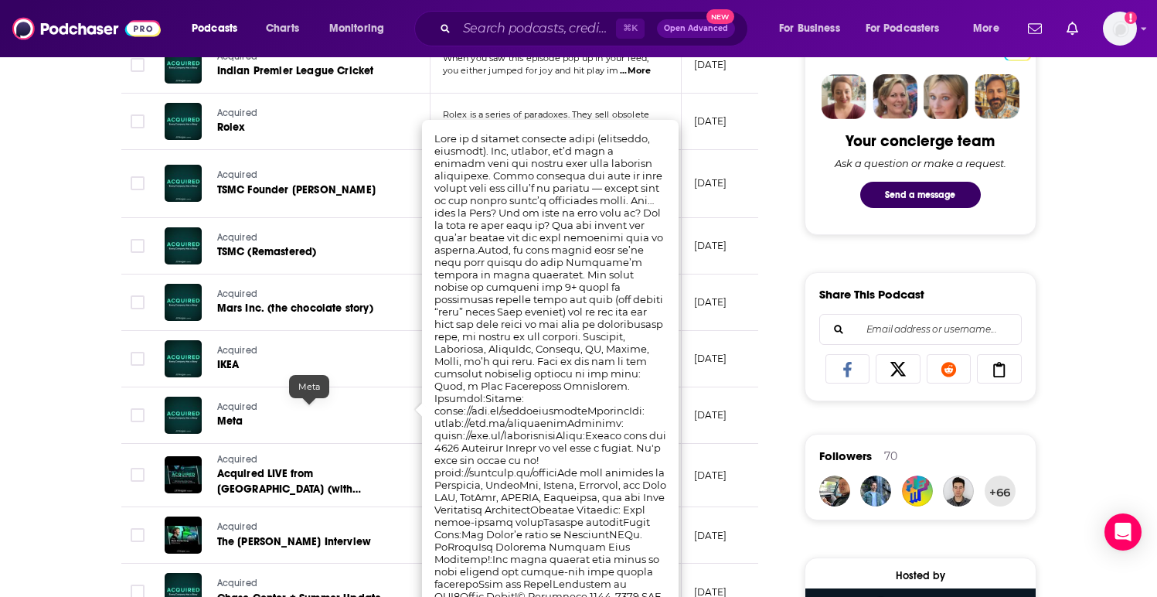
click at [232, 414] on span "Meta" at bounding box center [230, 420] width 26 height 13
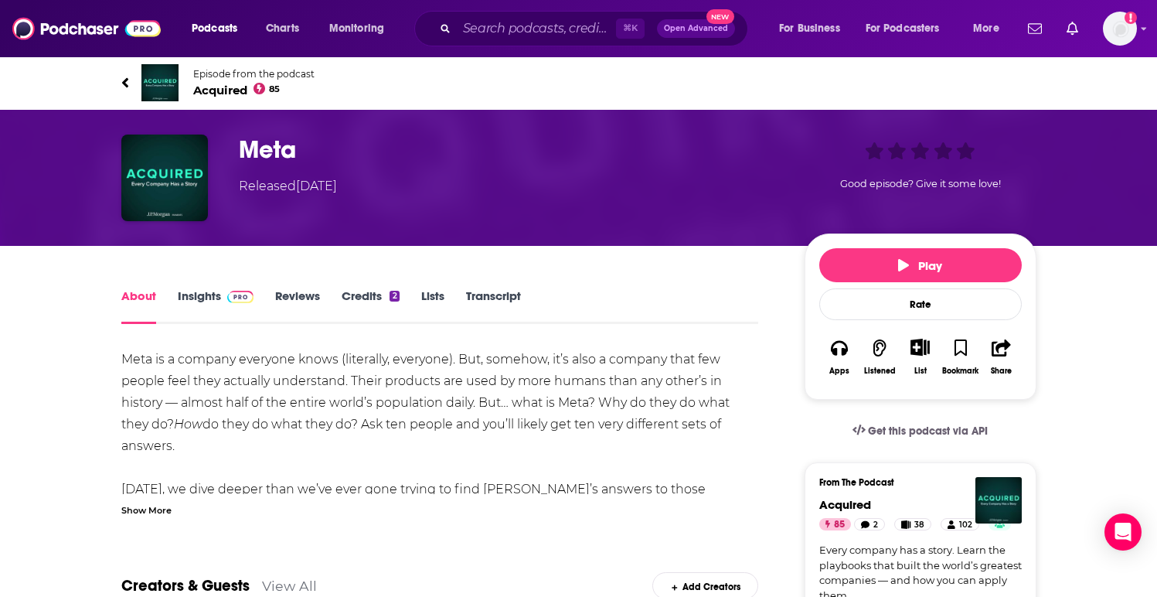
click at [137, 509] on div "Show More" at bounding box center [146, 509] width 50 height 15
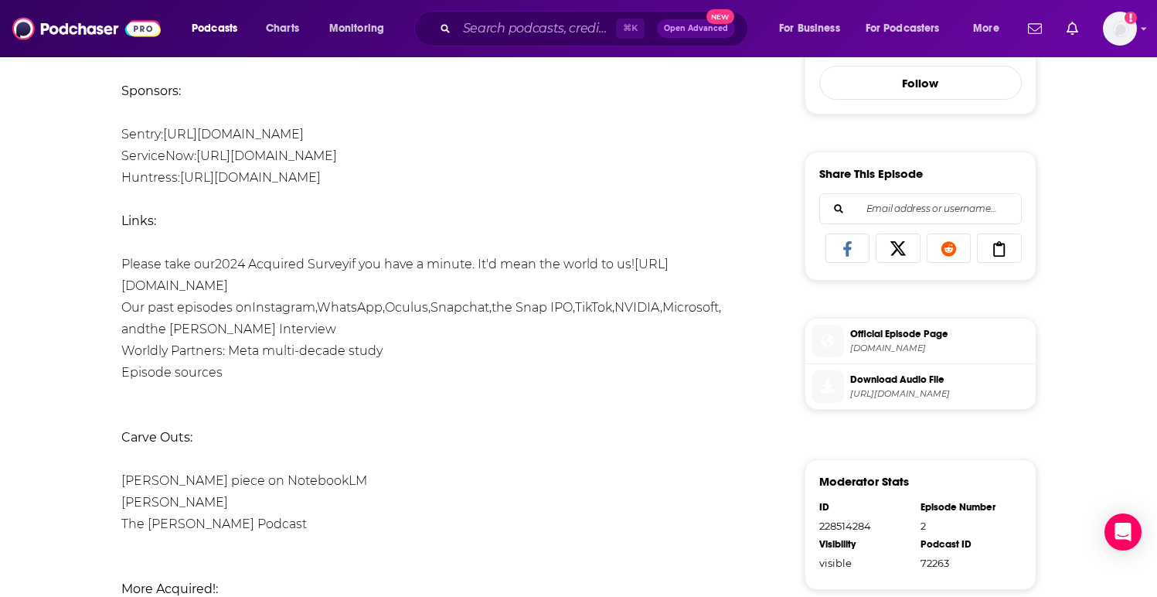
scroll to position [556, 0]
